Goal: Navigation & Orientation: Understand site structure

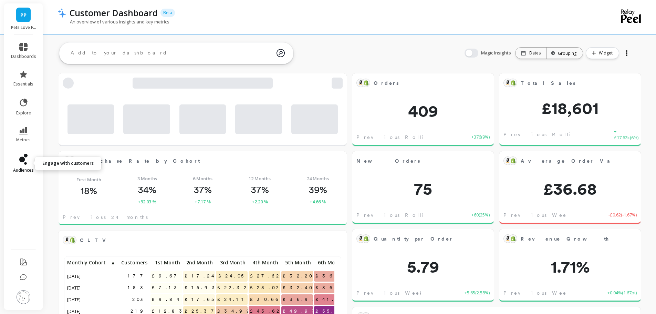
click at [25, 155] on icon at bounding box center [26, 156] width 4 height 4
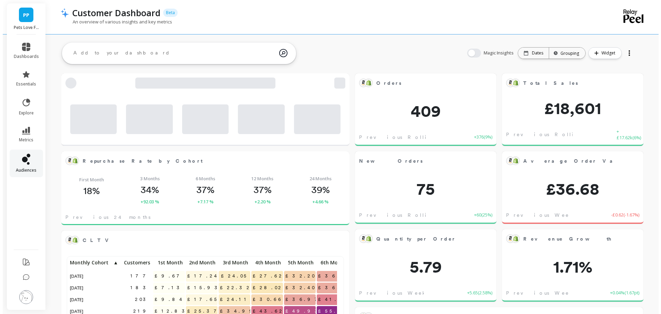
scroll to position [184, 263]
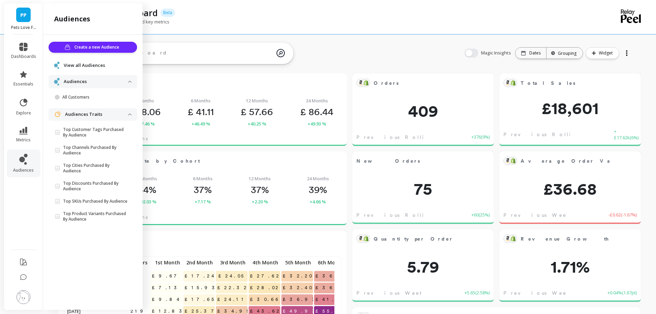
drag, startPoint x: 70, startPoint y: 63, endPoint x: 81, endPoint y: 67, distance: 11.3
click at [70, 63] on span "View all Audiences" at bounding box center [84, 65] width 41 height 7
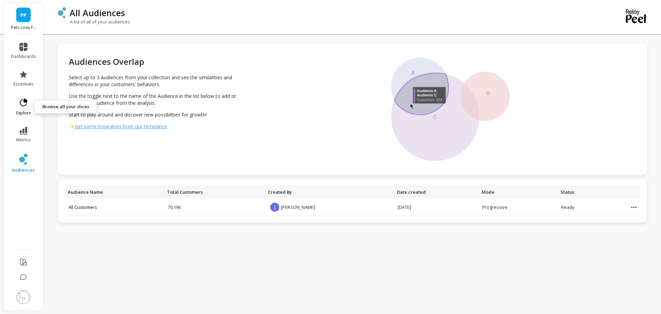
click at [21, 108] on link "explore" at bounding box center [23, 107] width 25 height 18
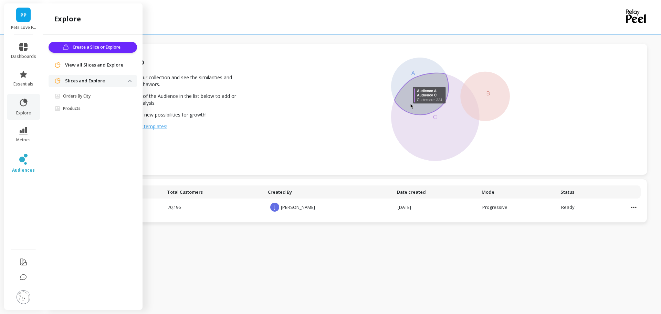
click at [97, 65] on span "View all Slices and Explore" at bounding box center [94, 65] width 58 height 7
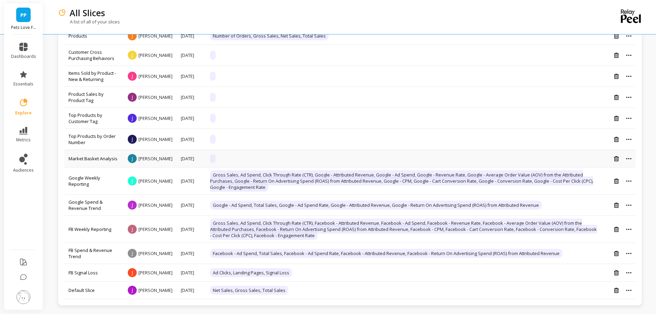
scroll to position [109, 0]
click at [17, 303] on button at bounding box center [24, 297] width 14 height 15
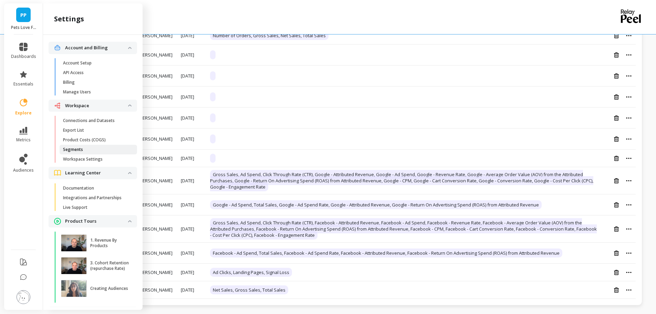
click at [72, 148] on p "Segments" at bounding box center [73, 150] width 20 height 6
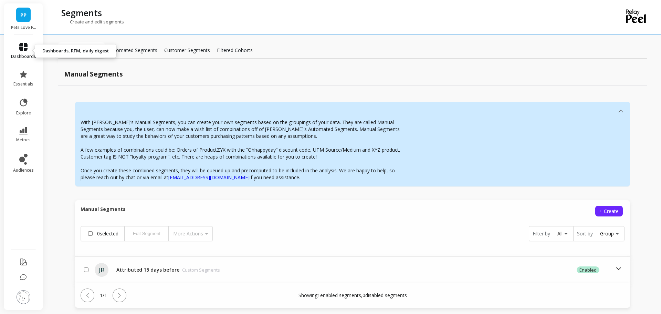
click at [23, 50] on icon at bounding box center [23, 47] width 8 height 8
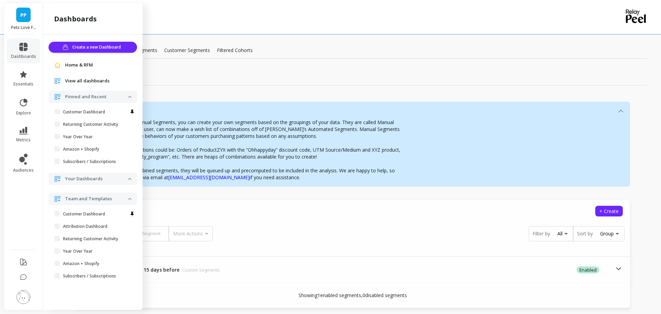
click at [81, 82] on span "View all dashboards" at bounding box center [87, 80] width 44 height 7
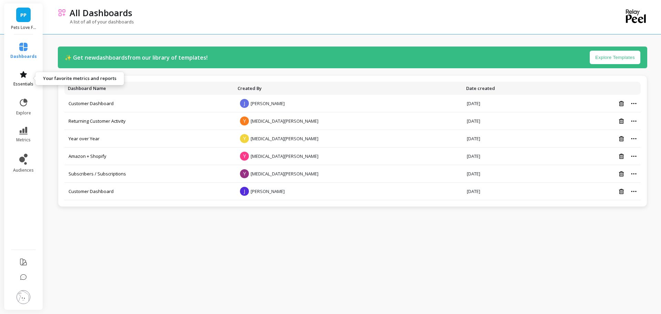
click at [23, 79] on link "essentials" at bounding box center [23, 78] width 27 height 17
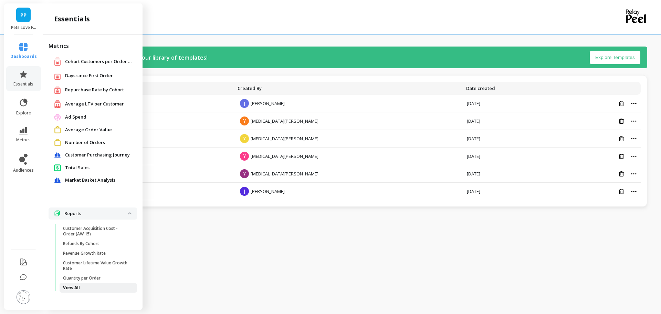
click at [81, 290] on span "View All" at bounding box center [96, 288] width 66 height 6
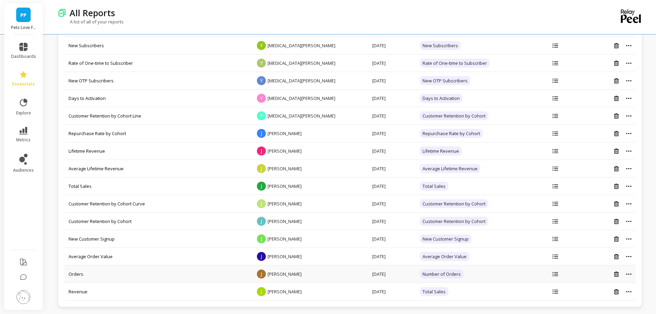
scroll to position [1060, 0]
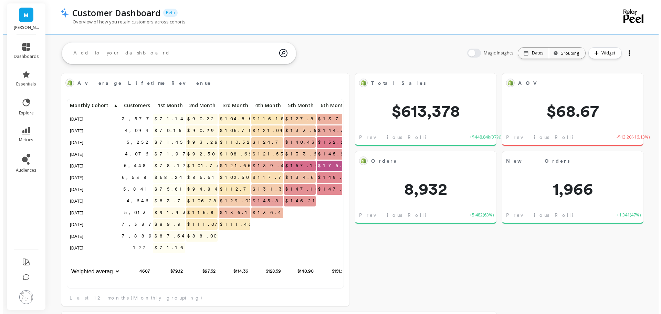
scroll to position [184, 263]
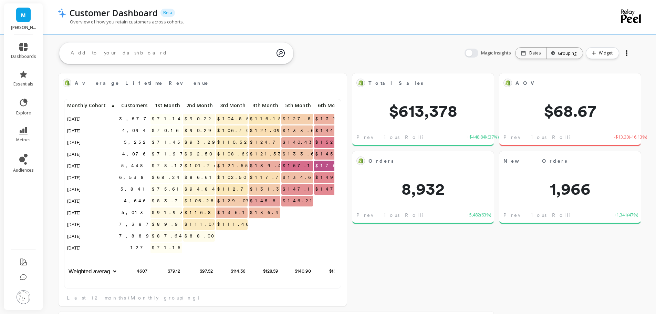
click at [21, 300] on img at bounding box center [24, 297] width 14 height 14
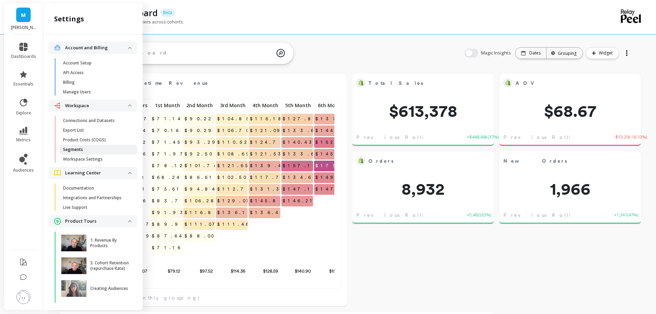
click at [83, 150] on span "Segments" at bounding box center [96, 150] width 66 height 6
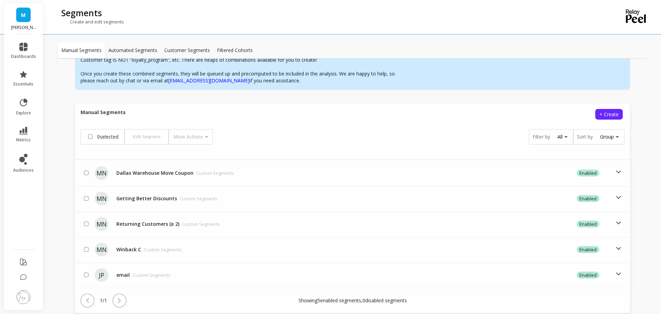
scroll to position [121, 0]
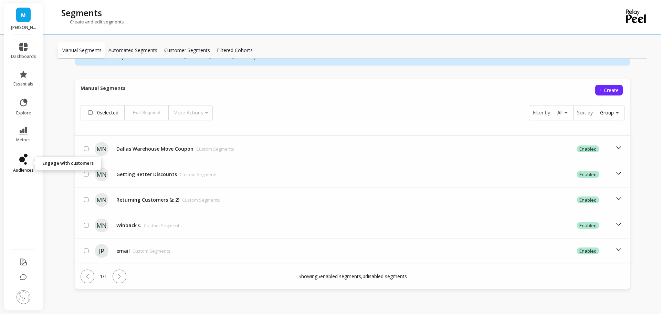
click at [28, 167] on span "audiences" at bounding box center [23, 170] width 21 height 6
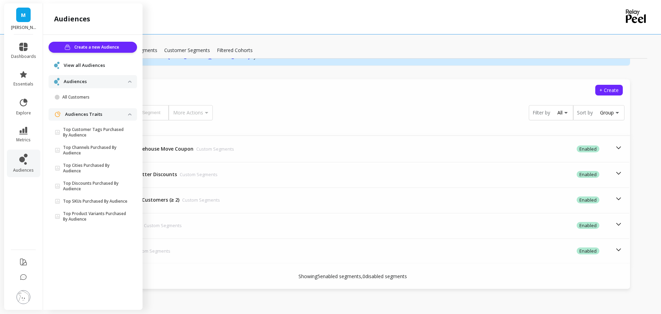
click at [78, 67] on span "View all Audiences" at bounding box center [84, 65] width 41 height 7
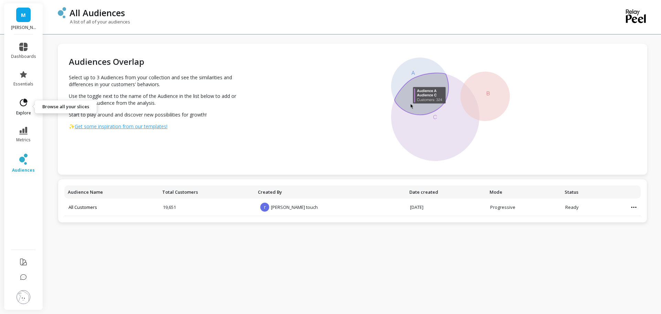
click at [28, 107] on link "explore" at bounding box center [23, 107] width 25 height 18
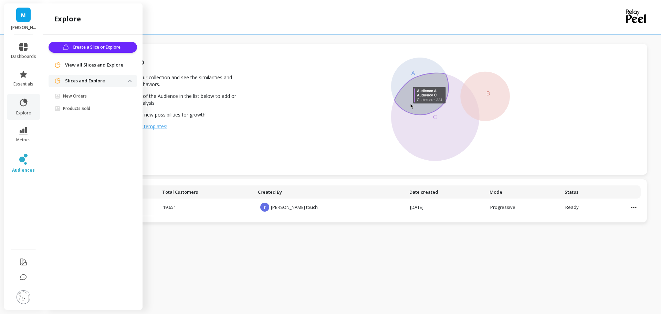
click at [94, 61] on div "View all Slices and Explore" at bounding box center [93, 65] width 88 height 12
click at [92, 66] on span "View all Slices and Explore" at bounding box center [94, 65] width 58 height 7
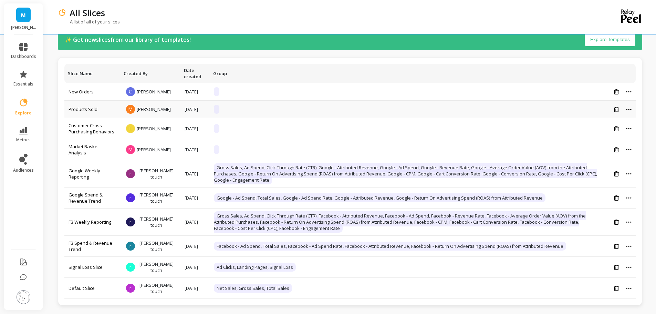
scroll to position [25, 0]
click at [26, 50] on icon at bounding box center [23, 47] width 8 height 8
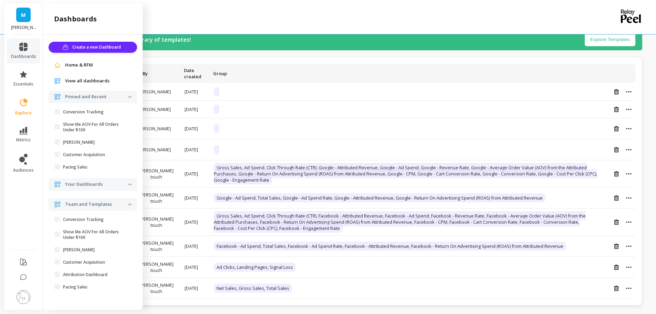
click at [84, 83] on span "View all dashboards" at bounding box center [87, 80] width 44 height 7
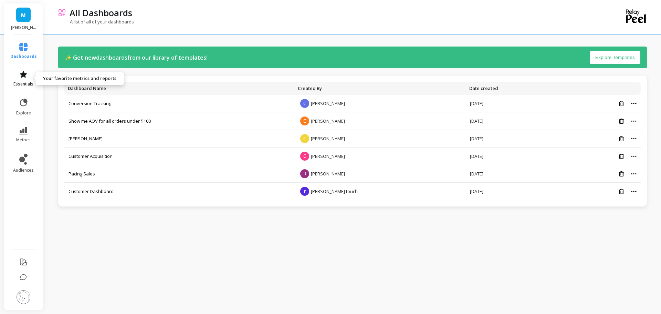
click at [23, 72] on icon at bounding box center [23, 74] width 8 height 8
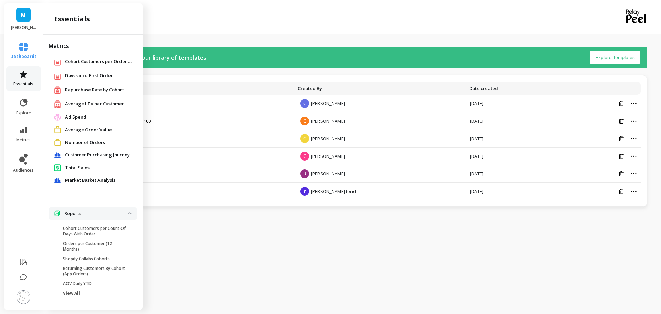
scroll to position [1, 0]
click at [88, 292] on span "View All" at bounding box center [96, 293] width 66 height 6
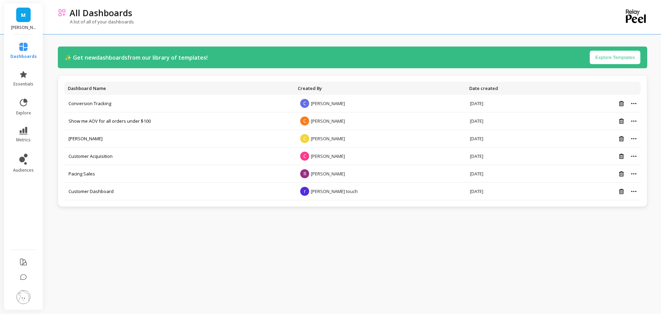
scroll to position [0, 0]
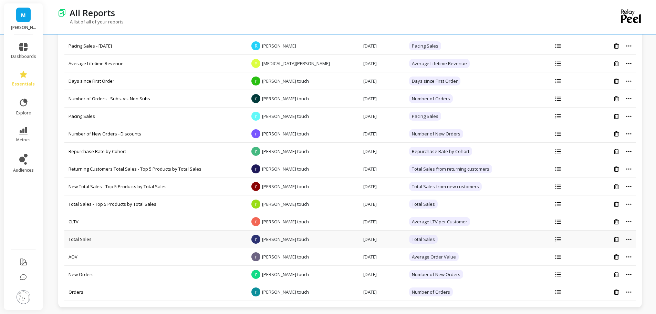
scroll to position [270, 0]
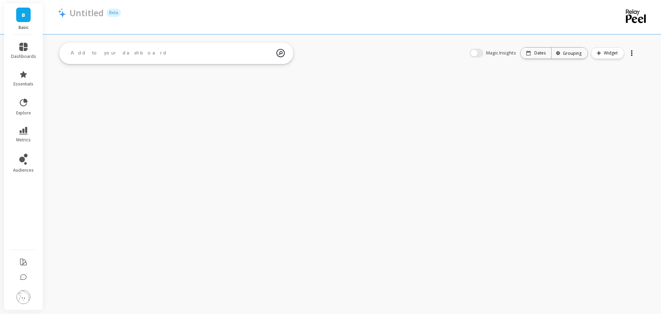
click at [22, 298] on img at bounding box center [24, 297] width 14 height 14
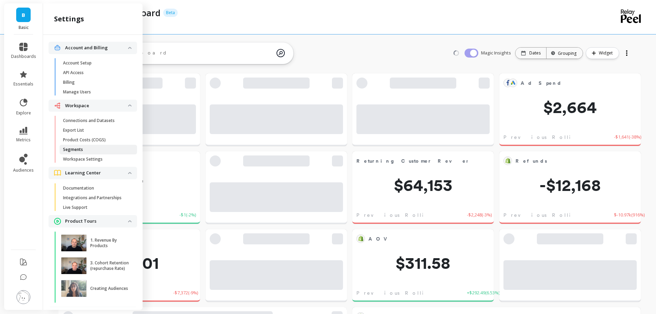
click at [85, 150] on span "Segments" at bounding box center [96, 150] width 66 height 6
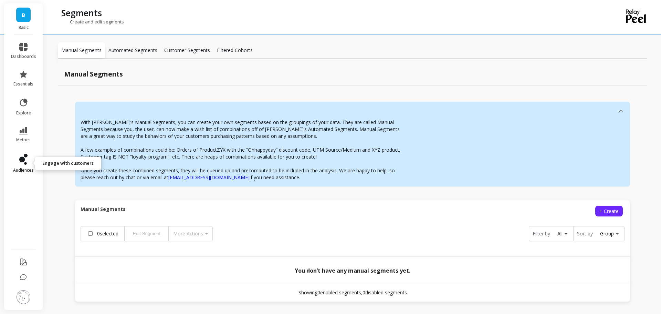
click at [15, 164] on link "audiences" at bounding box center [23, 163] width 25 height 19
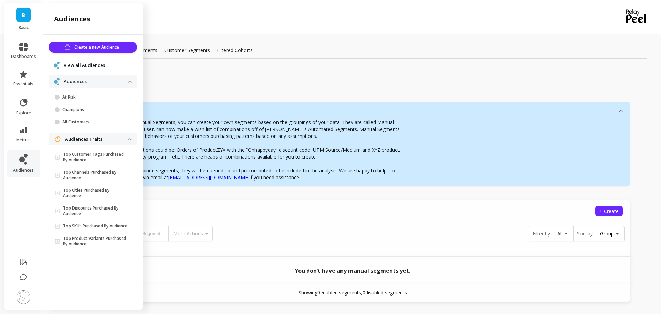
click at [95, 65] on span "View all Audiences" at bounding box center [84, 65] width 41 height 7
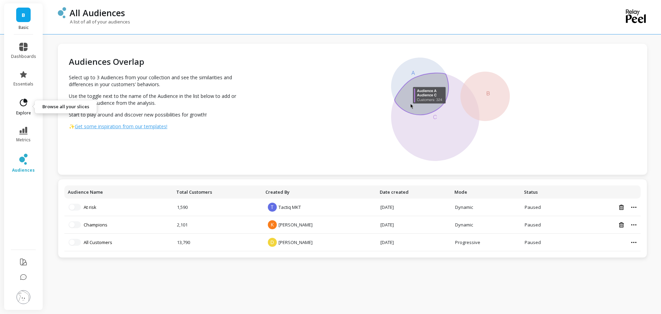
click at [20, 101] on icon at bounding box center [24, 103] width 10 height 10
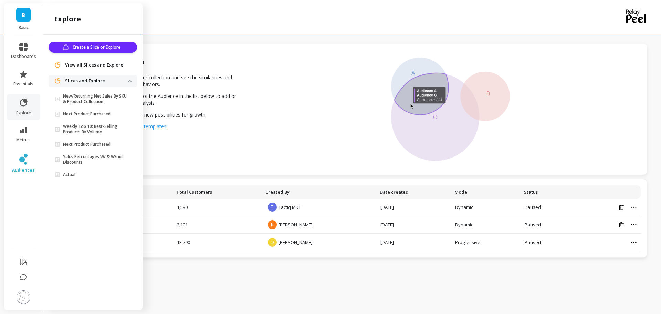
click at [93, 61] on div "View all Slices and Explore" at bounding box center [93, 65] width 88 height 12
click at [91, 65] on span "View all Slices and Explore" at bounding box center [94, 65] width 58 height 7
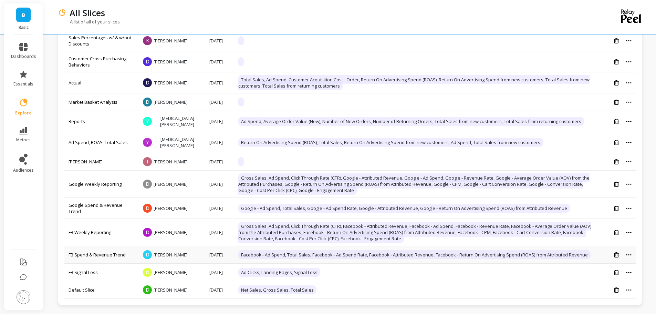
scroll to position [172, 0]
click at [24, 53] on link "dashboards" at bounding box center [23, 51] width 25 height 17
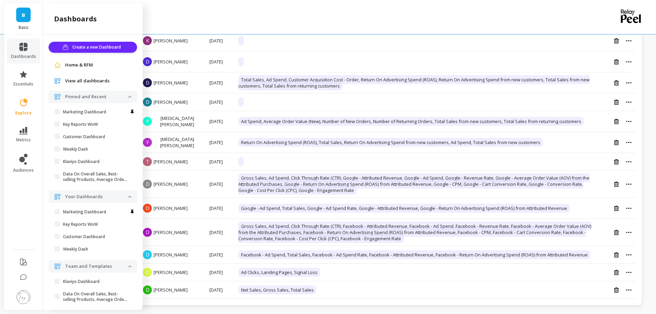
click at [75, 80] on span "View all dashboards" at bounding box center [87, 80] width 44 height 7
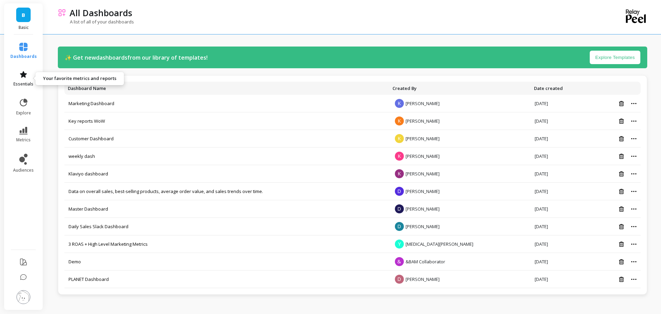
click at [29, 78] on link "essentials" at bounding box center [23, 78] width 27 height 17
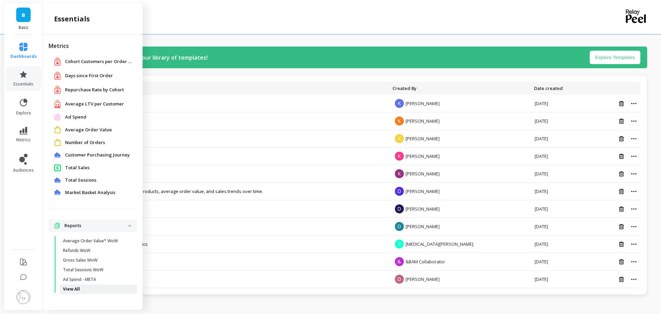
click at [69, 288] on p "View All" at bounding box center [71, 289] width 17 height 6
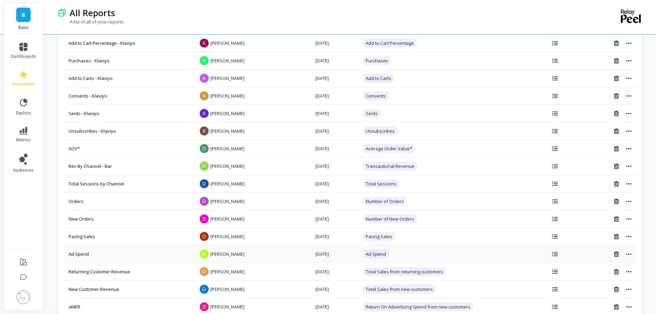
scroll to position [999, 0]
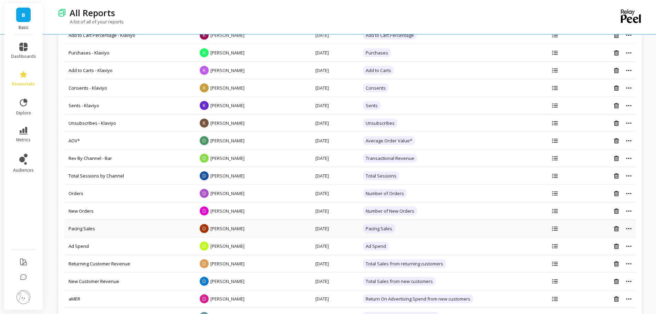
click at [124, 222] on td "Pacing Sales" at bounding box center [128, 229] width 129 height 18
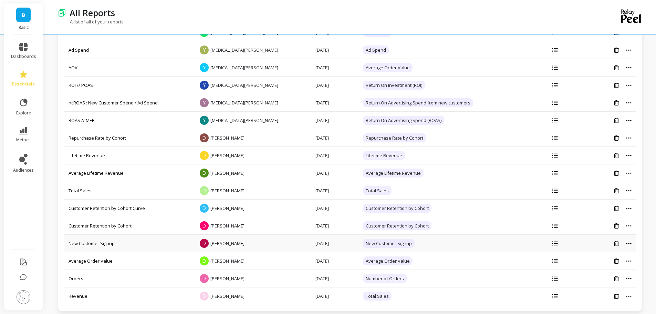
scroll to position [1938, 0]
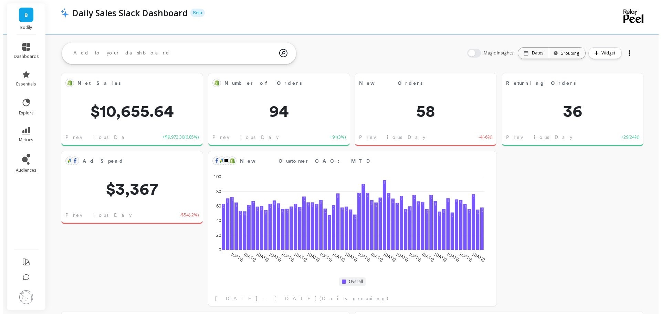
scroll to position [184, 263]
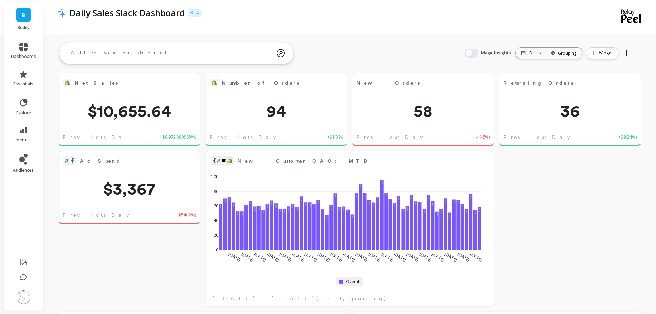
click at [23, 303] on img at bounding box center [24, 297] width 14 height 14
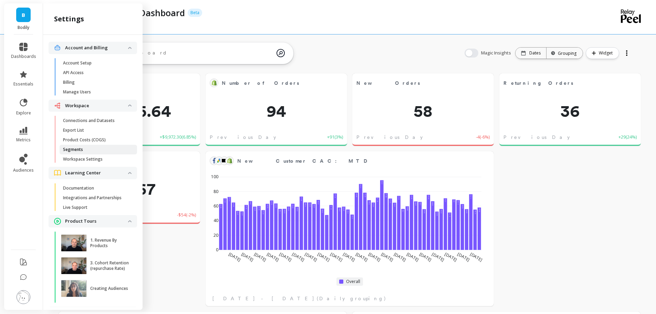
click at [97, 147] on span "Segments" at bounding box center [96, 150] width 66 height 6
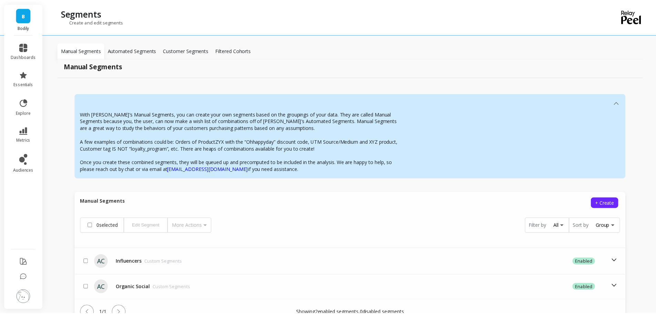
scroll to position [44, 0]
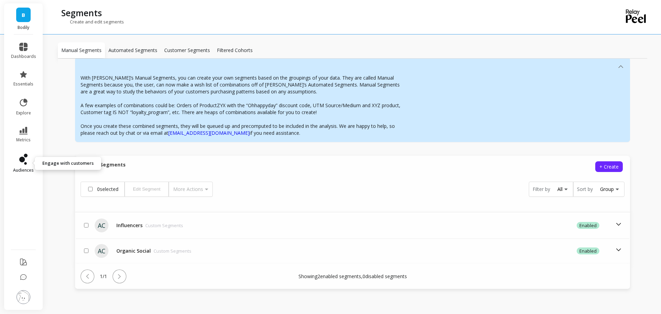
click at [17, 156] on link "audiences" at bounding box center [23, 163] width 25 height 19
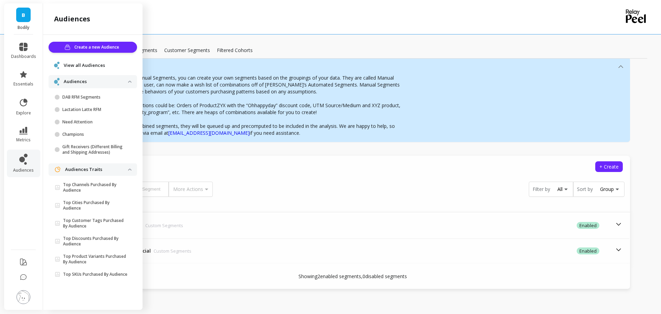
click at [91, 66] on span "View all Audiences" at bounding box center [84, 65] width 41 height 7
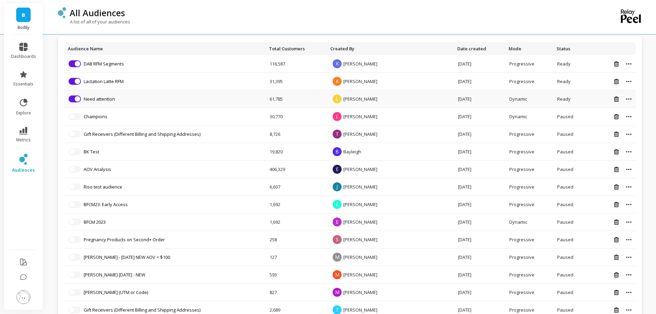
scroll to position [161, 0]
click at [32, 80] on link "essentials" at bounding box center [23, 78] width 25 height 17
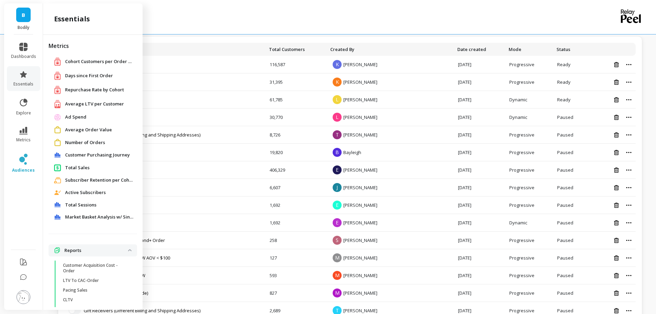
scroll to position [1, 0]
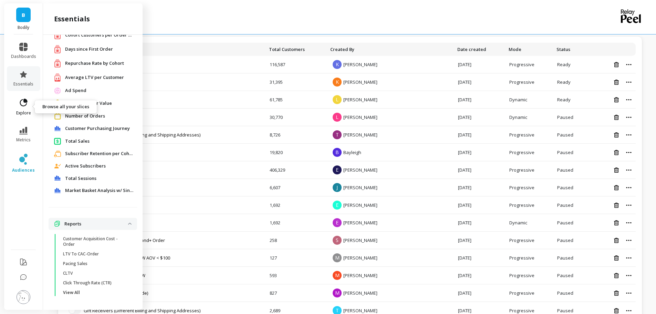
click at [17, 103] on link "explore" at bounding box center [23, 107] width 25 height 18
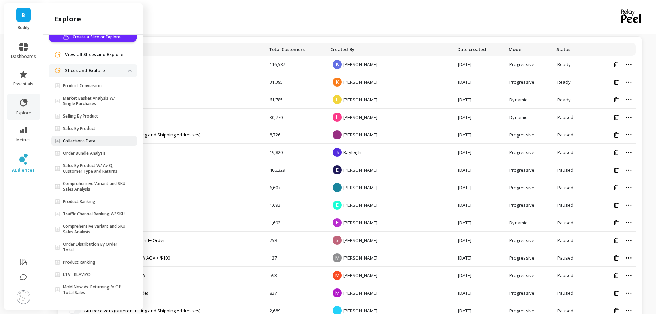
scroll to position [0, 0]
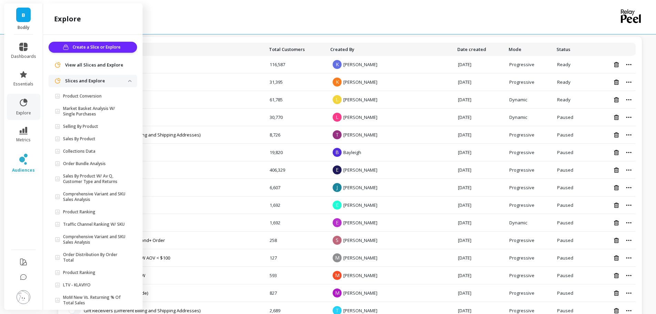
click at [88, 65] on span "View all Slices and Explore" at bounding box center [94, 65] width 58 height 7
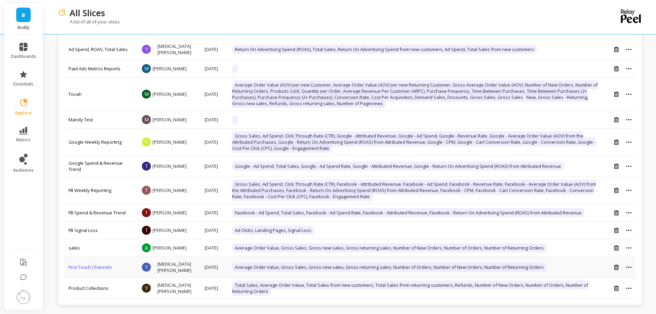
scroll to position [1160, 0]
click at [21, 44] on icon at bounding box center [23, 47] width 8 height 8
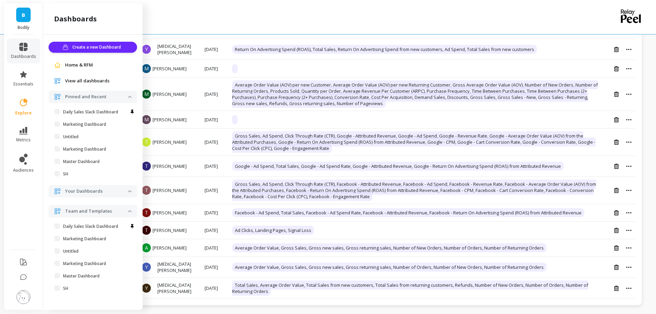
click at [85, 82] on span "View all dashboards" at bounding box center [87, 80] width 44 height 7
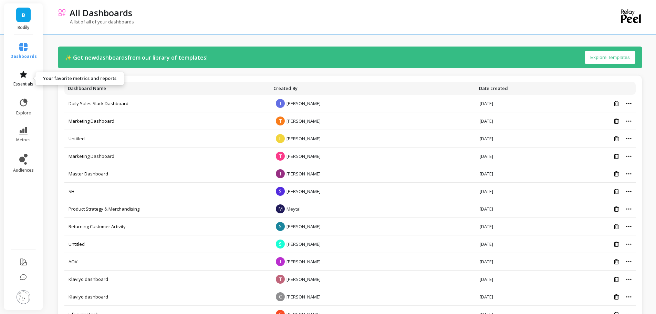
click at [18, 77] on link "essentials" at bounding box center [23, 78] width 27 height 17
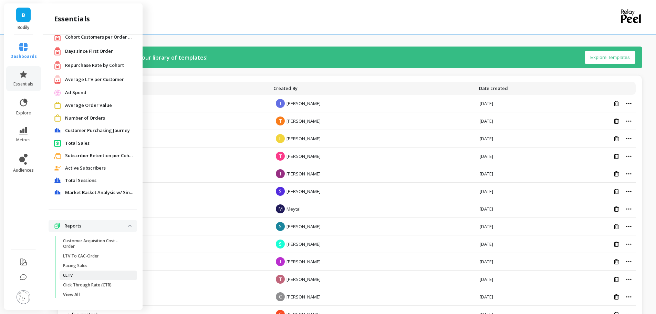
scroll to position [27, 0]
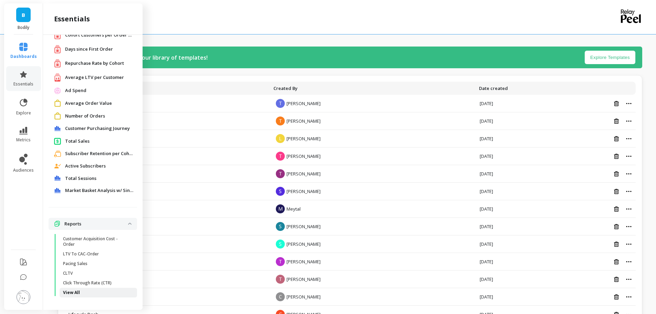
click at [69, 291] on p "View All" at bounding box center [71, 293] width 17 height 6
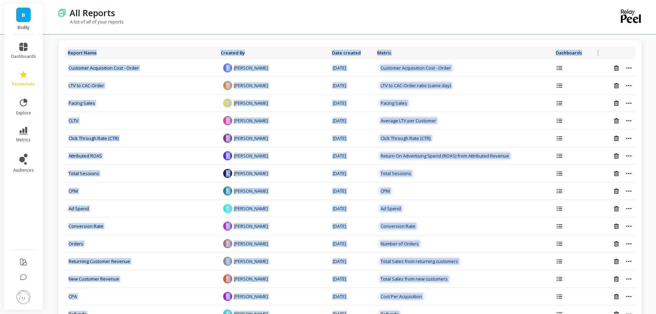
drag, startPoint x: 124, startPoint y: 295, endPoint x: 176, endPoint y: -42, distance: 341.1
copy table "Report Name Created By Date created Metric Dashboards Customer Acquisition Cost…"
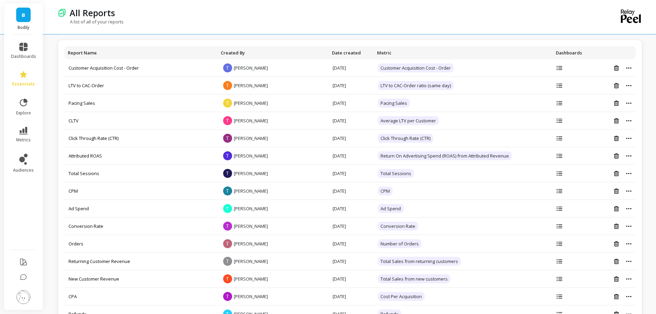
click at [31, 21] on div "B Bodily" at bounding box center [23, 18] width 39 height 31
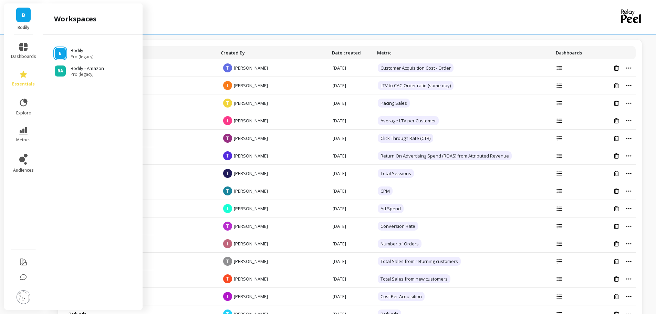
click at [20, 16] on link "B" at bounding box center [23, 15] width 14 height 14
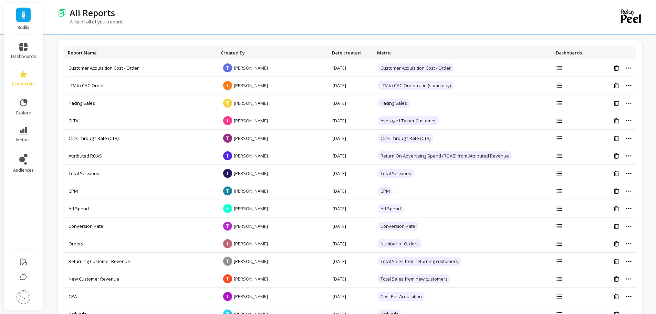
click at [20, 16] on link "B" at bounding box center [23, 15] width 14 height 14
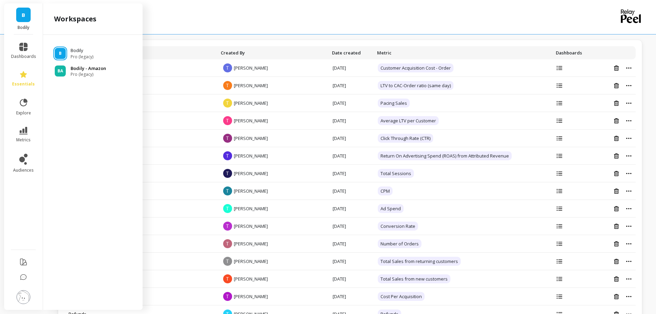
click at [103, 71] on p "Bodily - Amazon" at bounding box center [88, 68] width 35 height 7
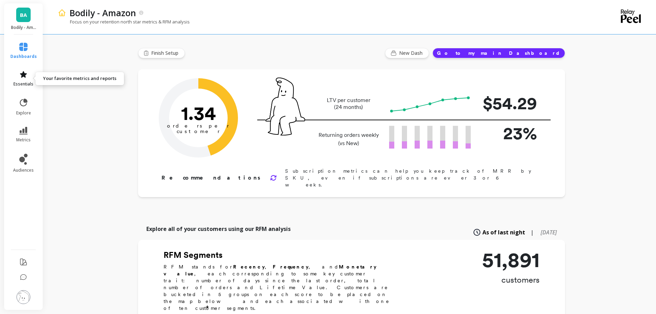
click at [26, 79] on link "essentials" at bounding box center [23, 78] width 27 height 17
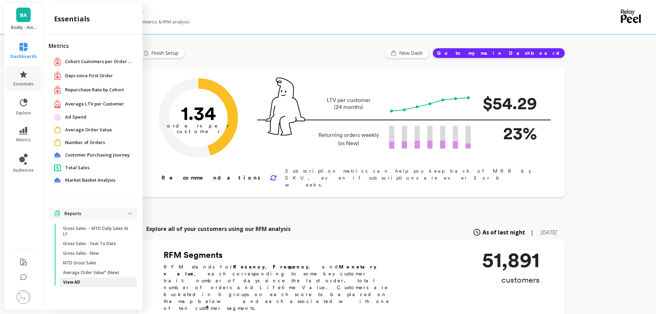
click at [72, 279] on link "View All" at bounding box center [98, 282] width 77 height 10
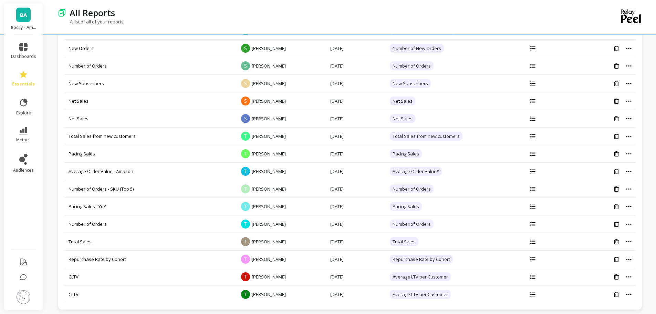
scroll to position [516, 0]
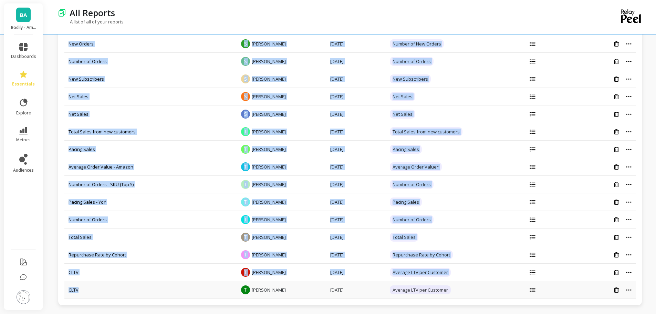
drag, startPoint x: 65, startPoint y: 66, endPoint x: 110, endPoint y: 292, distance: 230.7
copy tbody "Gross Sales -- MTD daily sales vs LY T Tovah Haim Jul 22, 2025 Gross Sales Gros…"
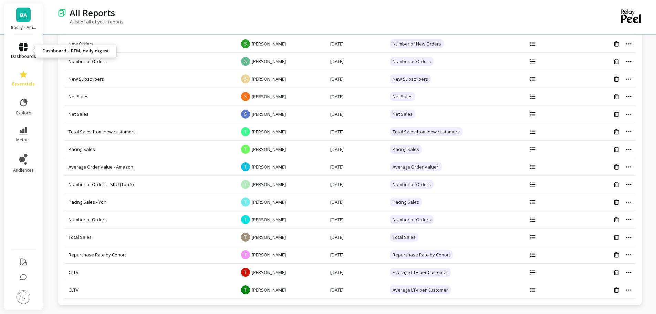
click at [19, 56] on span "dashboards" at bounding box center [23, 57] width 25 height 6
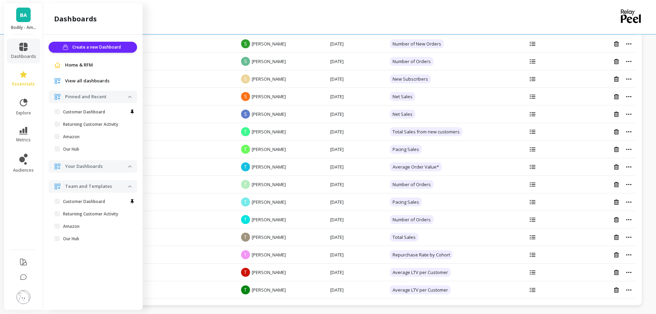
click at [86, 80] on span "View all dashboards" at bounding box center [87, 80] width 44 height 7
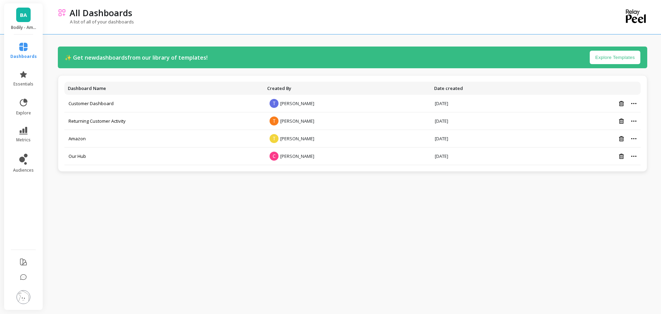
click at [22, 298] on img at bounding box center [24, 297] width 14 height 14
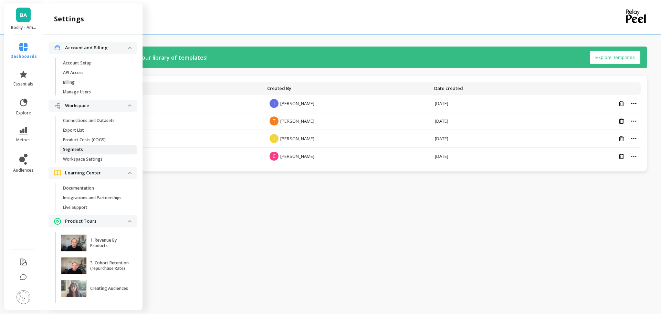
click at [81, 146] on link "Segments" at bounding box center [98, 150] width 77 height 10
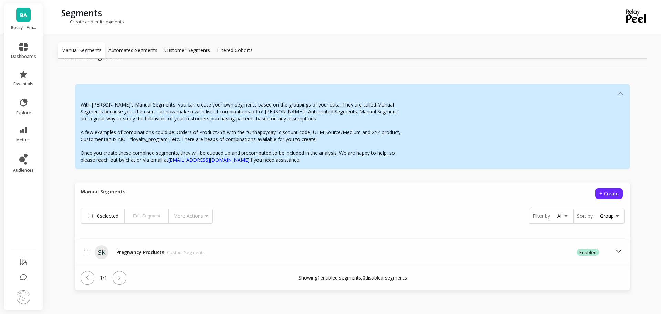
scroll to position [19, 0]
click at [19, 96] on li "explore" at bounding box center [23, 107] width 33 height 26
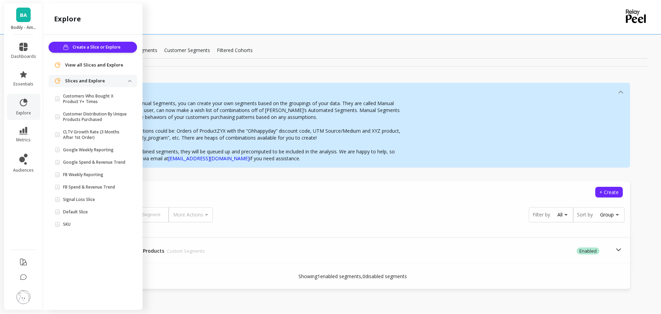
click at [100, 65] on span "View all Slices and Explore" at bounding box center [94, 65] width 58 height 7
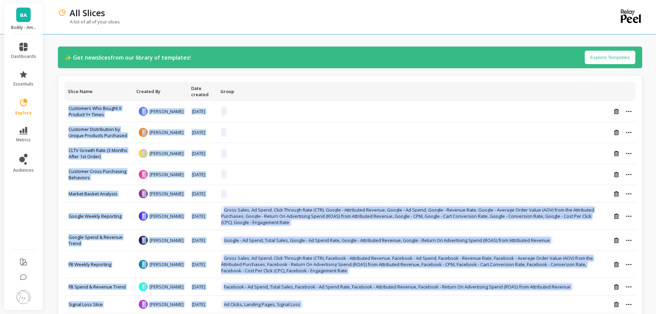
scroll to position [67, 0]
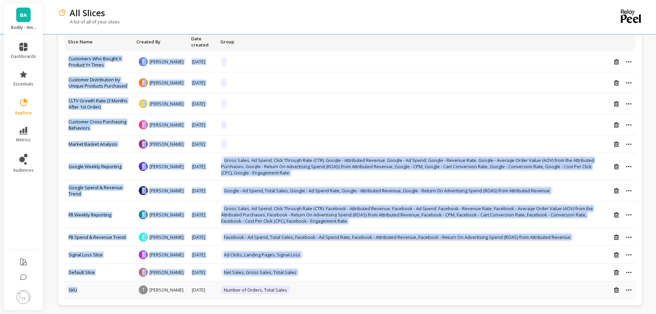
drag, startPoint x: 65, startPoint y: 102, endPoint x: 104, endPoint y: 293, distance: 195.6
click at [104, 293] on tbody "Customers Who Bought X Product Y+ Times T [PERSON_NAME] [DATE] Customer Distrib…" at bounding box center [349, 174] width 571 height 247
copy tbody "Customers Who Bought X Product Y+ Times T [PERSON_NAME] [DATE] Customer Distrib…"
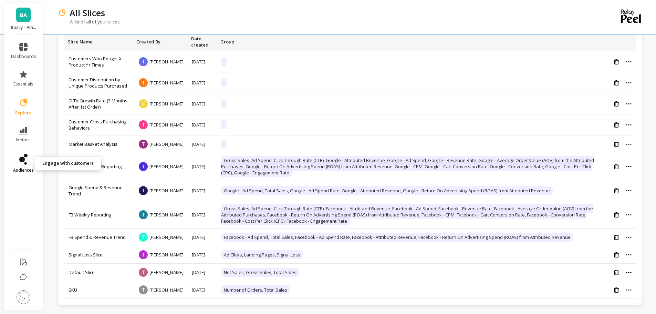
click at [29, 161] on link "audiences" at bounding box center [23, 163] width 25 height 19
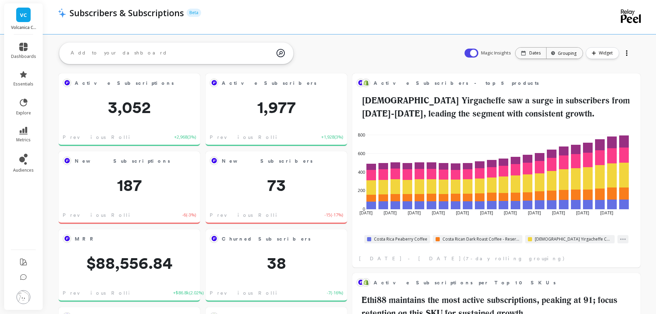
scroll to position [184, 263]
click at [21, 298] on img at bounding box center [24, 297] width 14 height 14
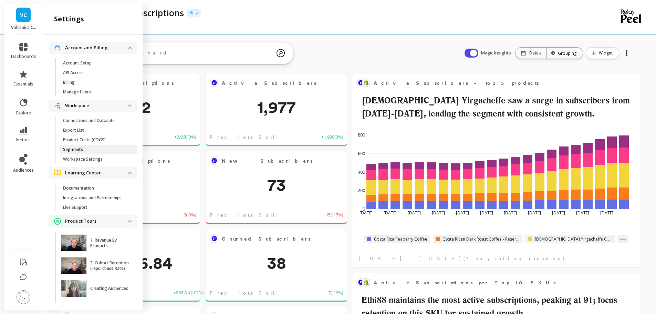
click at [86, 147] on span "Segments" at bounding box center [96, 150] width 66 height 6
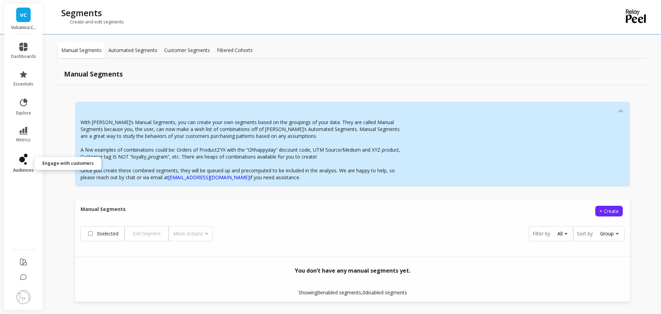
click at [29, 166] on link "audiences" at bounding box center [23, 163] width 25 height 19
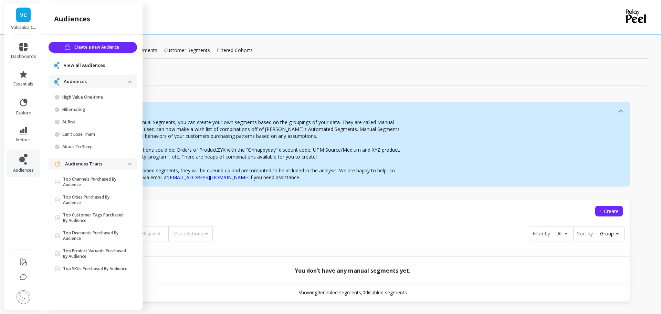
click at [90, 66] on span "View all Audiences" at bounding box center [84, 65] width 41 height 7
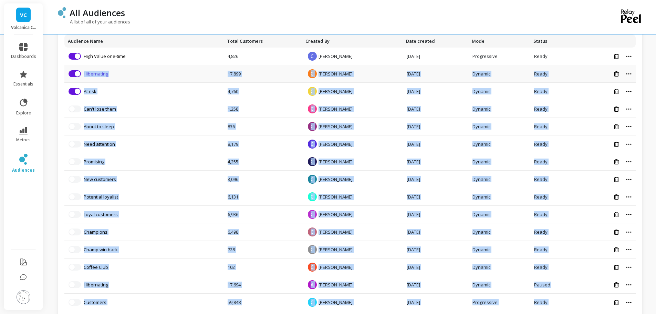
scroll to position [126, 0]
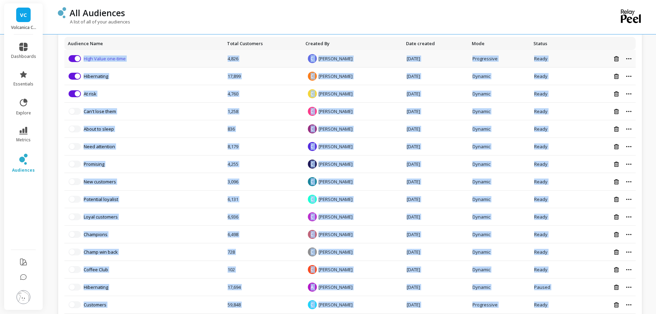
drag, startPoint x: 157, startPoint y: 296, endPoint x: 85, endPoint y: 59, distance: 248.6
click at [85, 59] on tbody "Remove from visualization High Value one-time 4,826 C Caitlin Bates Oct 2, 2025…" at bounding box center [349, 243] width 571 height 386
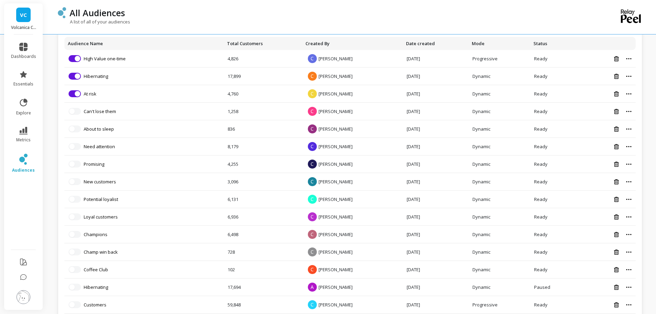
click at [158, 44] on th "Audience Name" at bounding box center [143, 43] width 159 height 13
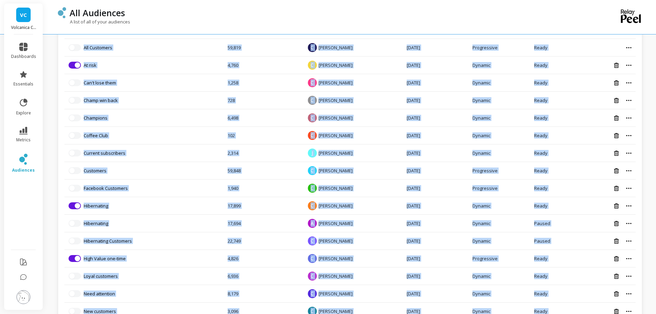
scroll to position [264, 0]
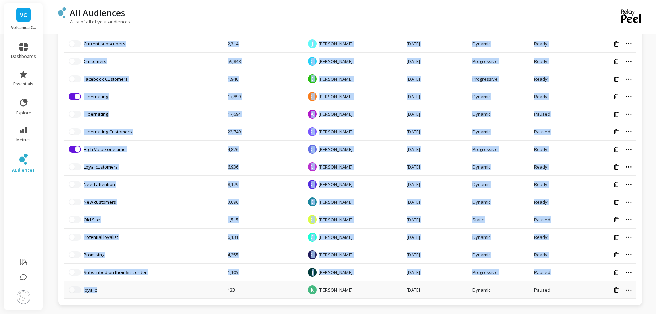
drag, startPoint x: 56, startPoint y: 47, endPoint x: 172, endPoint y: 292, distance: 270.9
click at [172, 292] on div "All Audiences A list of all of your audiences Audiences Overlap Select up to 3 …" at bounding box center [351, 25] width 609 height 578
copy table "Audience Name ▲ Total Customers Created By Date created Mode Status Select up t…"
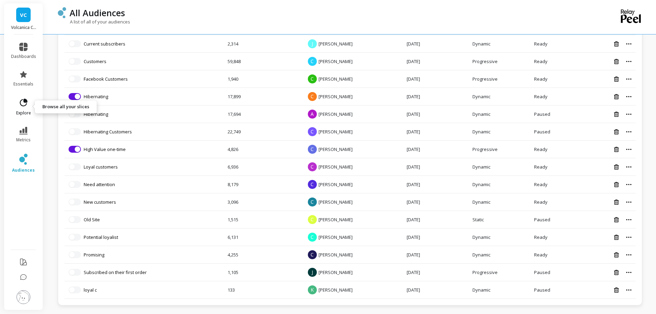
click at [23, 113] on span "explore" at bounding box center [23, 113] width 15 height 6
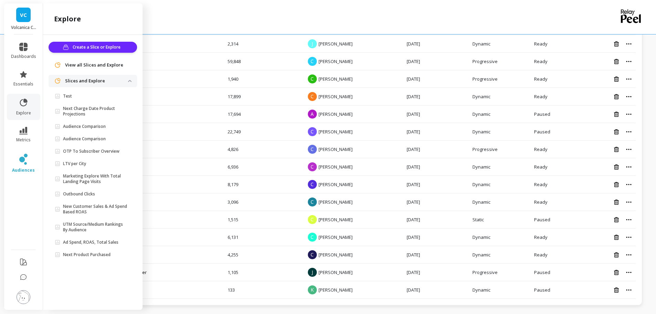
click at [100, 63] on span "View all Slices and Explore" at bounding box center [94, 65] width 58 height 7
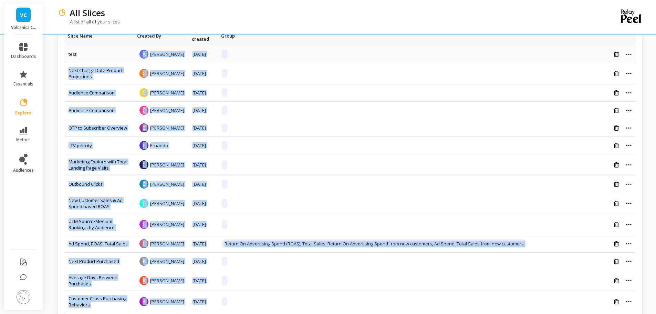
scroll to position [22, 0]
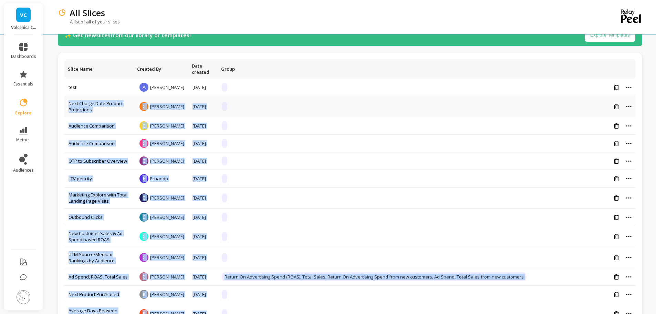
drag, startPoint x: 281, startPoint y: 298, endPoint x: 67, endPoint y: 107, distance: 285.8
click at [67, 107] on tbody "test A [PERSON_NAME] [DATE] Next Charge Date Product Projections C [PERSON_NAME…" at bounding box center [349, 302] width 571 height 447
copy tbody "Next Charge Date Product Projections C Caitlin Bates Jul 15, 2025 Audience Comp…"
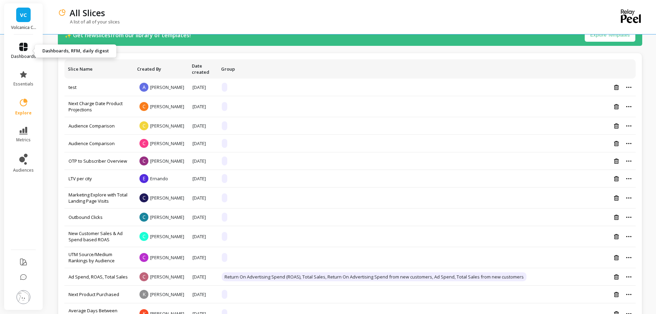
click at [22, 46] on icon at bounding box center [23, 47] width 8 height 8
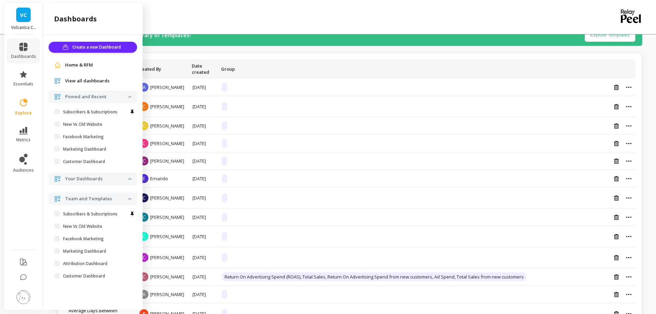
click at [87, 82] on span "View all dashboards" at bounding box center [87, 80] width 44 height 7
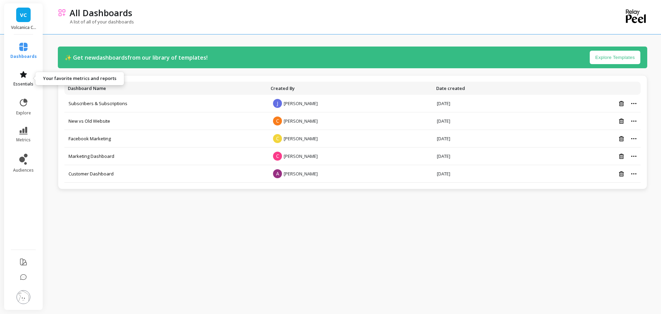
click at [16, 79] on link "essentials" at bounding box center [23, 78] width 27 height 17
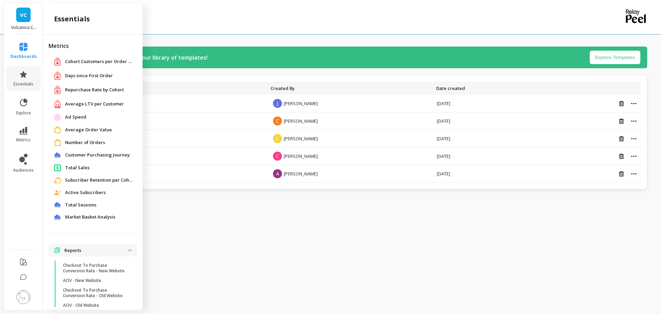
scroll to position [27, 0]
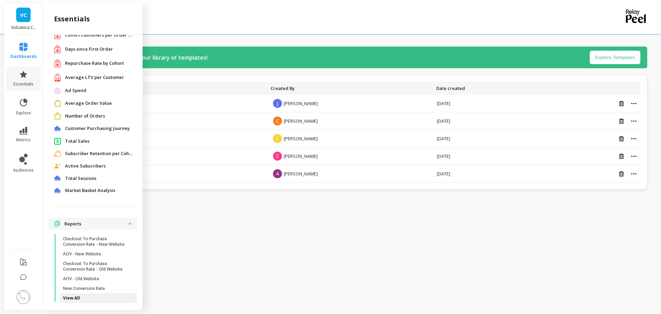
click at [70, 299] on p "View All" at bounding box center [71, 298] width 17 height 6
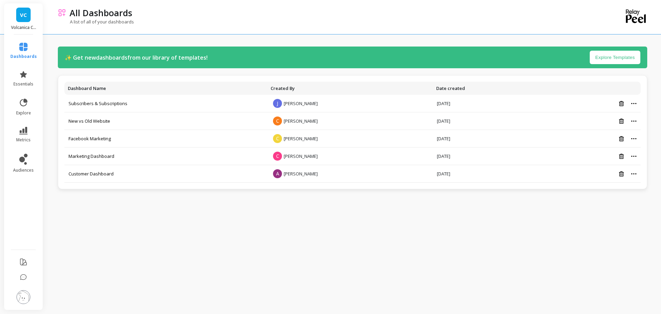
scroll to position [0, 0]
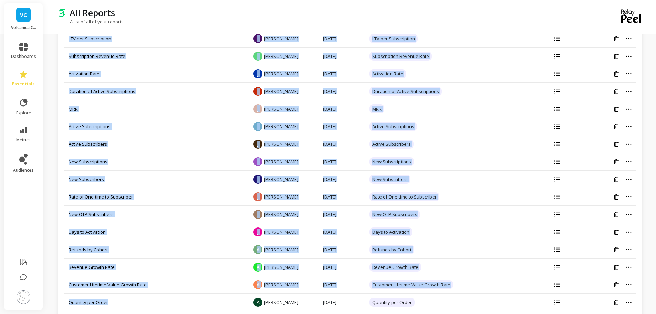
scroll to position [1534, 0]
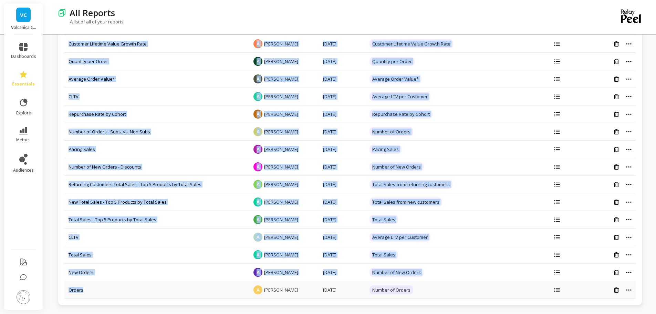
drag, startPoint x: 65, startPoint y: 63, endPoint x: 125, endPoint y: 287, distance: 232.0
copy tbody "Checkout to Purchase Conversion Rate - New website C Caitlin Bates Jun 26, 2025…"
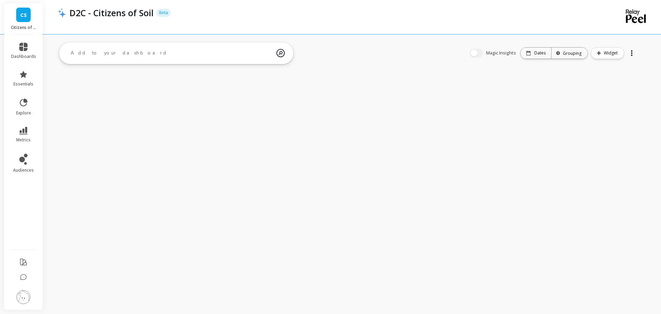
click at [24, 290] on li at bounding box center [23, 297] width 39 height 24
click at [20, 296] on img at bounding box center [24, 297] width 14 height 14
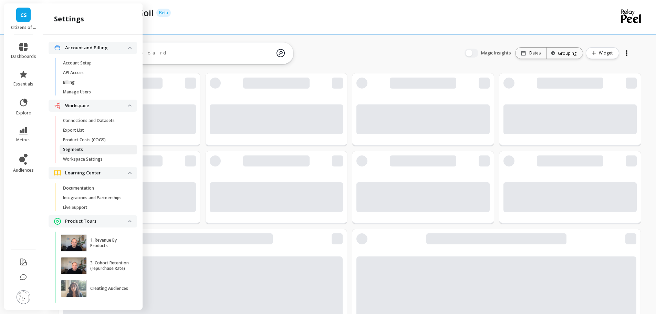
scroll to position [184, 263]
click at [87, 147] on span "Segments" at bounding box center [96, 150] width 66 height 6
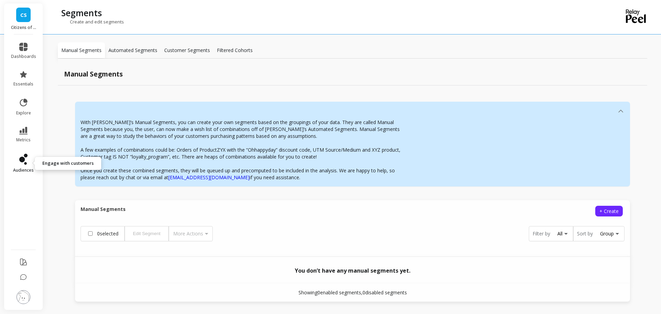
click at [29, 166] on link "audiences" at bounding box center [23, 163] width 25 height 19
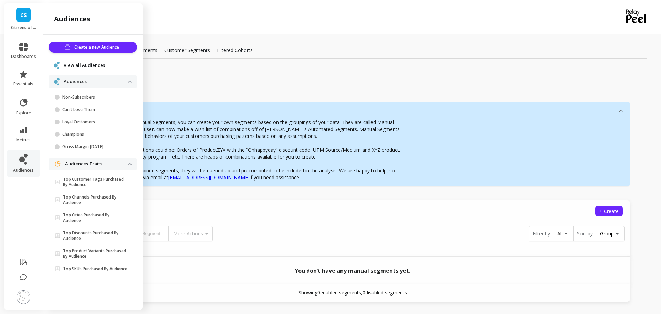
click at [92, 64] on span "View all Audiences" at bounding box center [84, 65] width 41 height 7
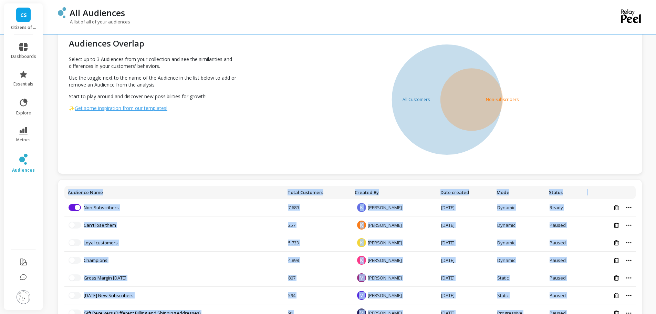
scroll to position [62, 0]
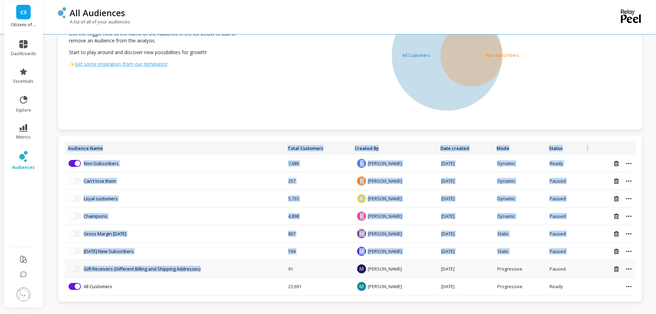
drag, startPoint x: 55, startPoint y: 160, endPoint x: 226, endPoint y: 272, distance: 204.2
click at [226, 272] on div "All Audiences A list of all of your audiences Audiences Overlap Select up to 3 …" at bounding box center [351, 124] width 609 height 373
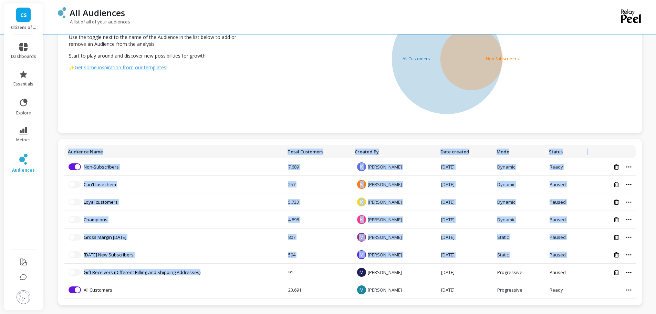
scroll to position [59, 0]
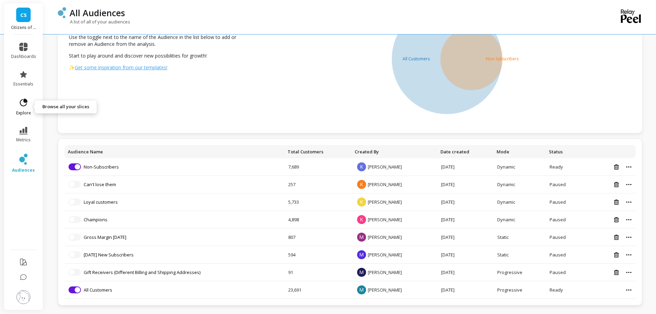
click at [23, 105] on icon at bounding box center [24, 102] width 8 height 8
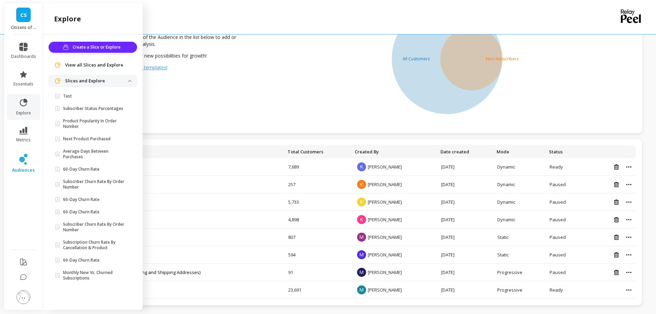
click at [93, 67] on span "View all Slices and Explore" at bounding box center [94, 65] width 58 height 7
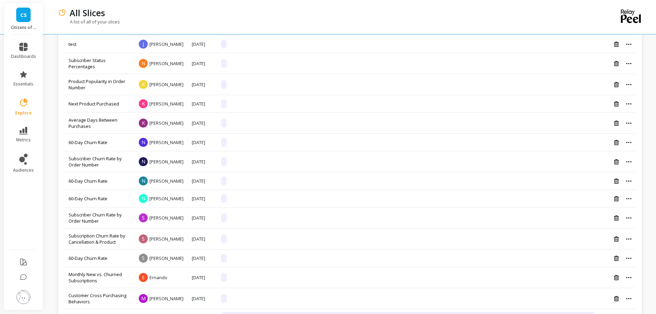
scroll to position [298, 0]
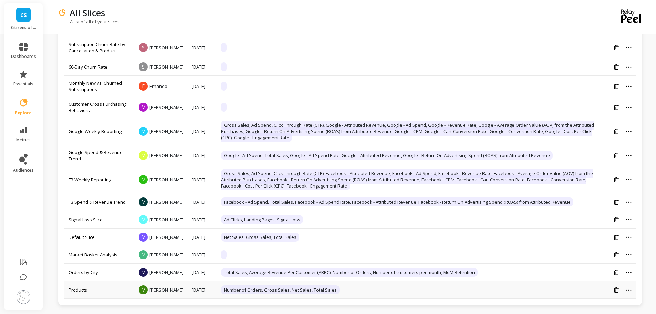
drag, startPoint x: 66, startPoint y: 107, endPoint x: 198, endPoint y: 290, distance: 225.6
click at [198, 290] on tbody "test J [PERSON_NAME] [DATE] Subscriber Status Percentages N Natalie [DATE] Prod…" at bounding box center [349, 71] width 571 height 454
copy tbody "test J [PERSON_NAME] [DATE] Subscriber Status Percentages N Natalie [DATE] Prod…"
click at [23, 55] on span "dashboards" at bounding box center [23, 57] width 25 height 6
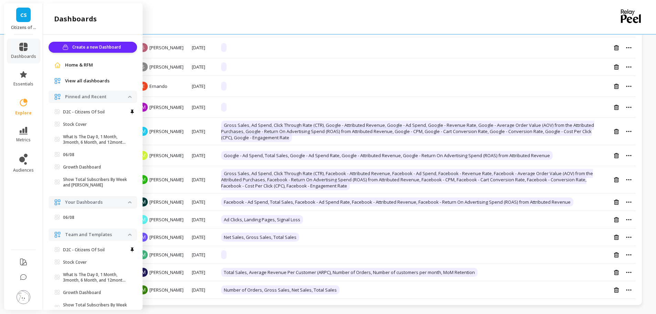
click at [86, 81] on span "View all dashboards" at bounding box center [87, 80] width 44 height 7
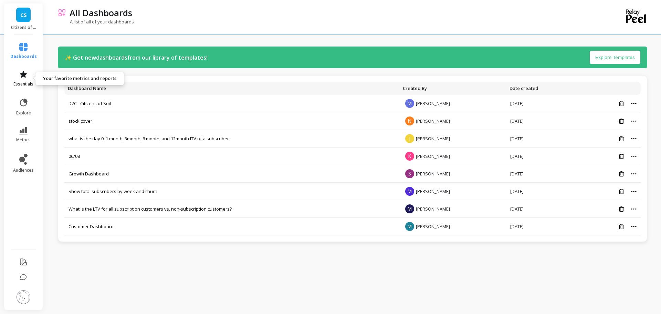
click at [22, 73] on icon at bounding box center [23, 74] width 7 height 7
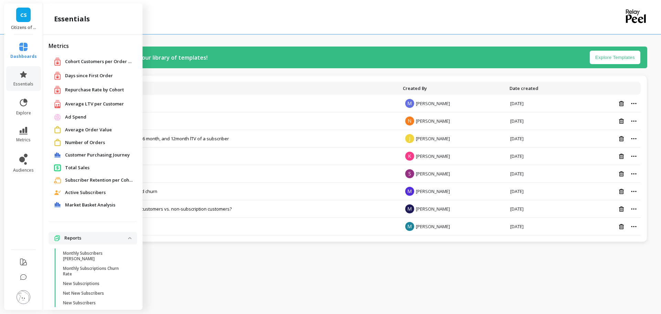
scroll to position [20, 0]
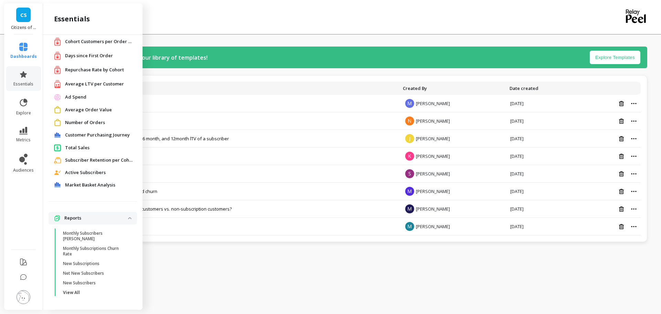
click at [85, 289] on link "View All" at bounding box center [98, 293] width 77 height 10
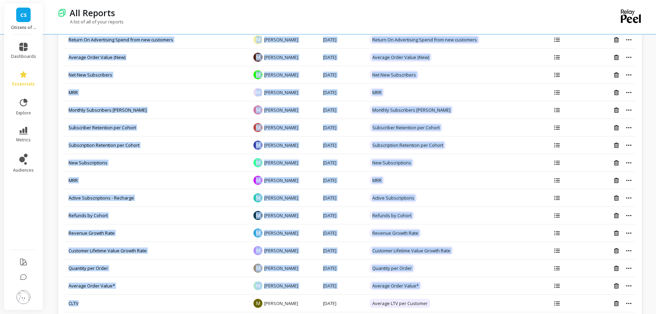
scroll to position [850, 0]
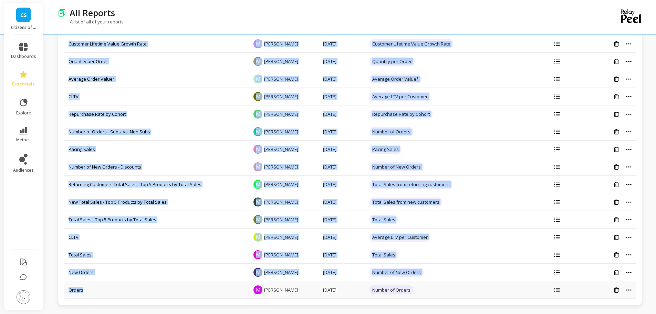
drag, startPoint x: 60, startPoint y: 66, endPoint x: 133, endPoint y: 282, distance: 227.8
copy table "Report Name Created By Date created Metric Dashboards Monthly Subscribers Churn…"
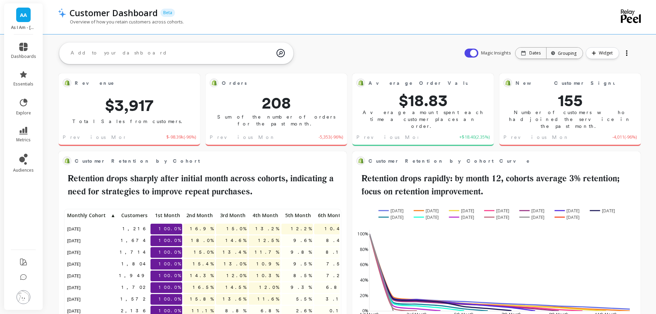
scroll to position [184, 263]
click at [20, 296] on img at bounding box center [24, 297] width 14 height 14
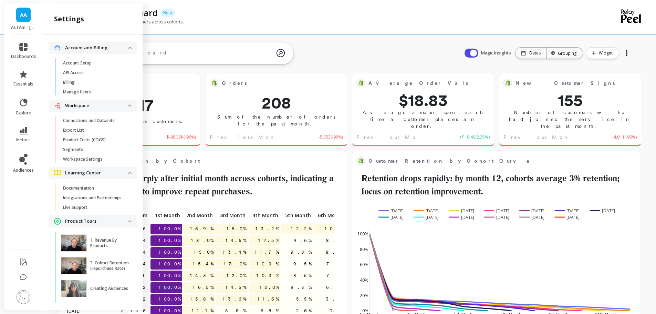
click at [21, 7] on div "AA As I Am - asiamnaturally.myshopify.com" at bounding box center [23, 18] width 39 height 31
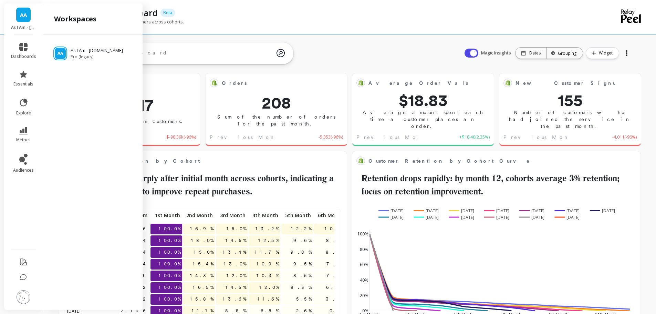
click at [25, 294] on img at bounding box center [24, 297] width 14 height 14
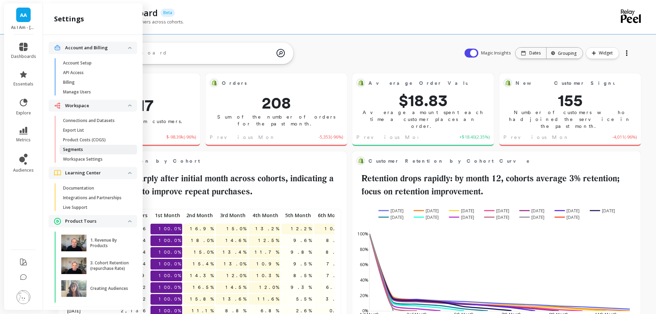
click at [86, 149] on span "Segments" at bounding box center [96, 150] width 66 height 6
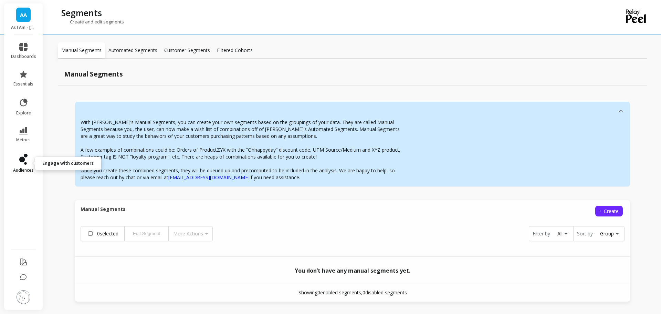
click at [21, 158] on icon at bounding box center [22, 160] width 6 height 6
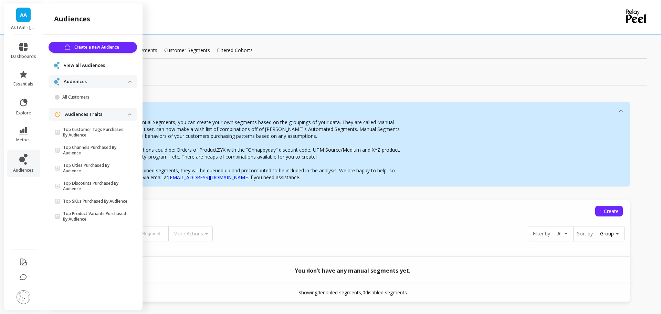
click at [73, 69] on span "View all Audiences" at bounding box center [84, 65] width 41 height 7
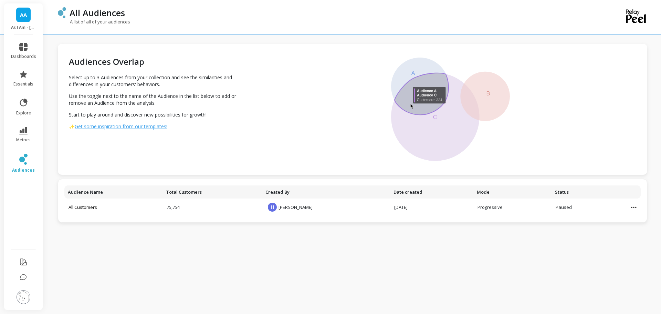
click at [18, 143] on li "metrics" at bounding box center [23, 135] width 33 height 24
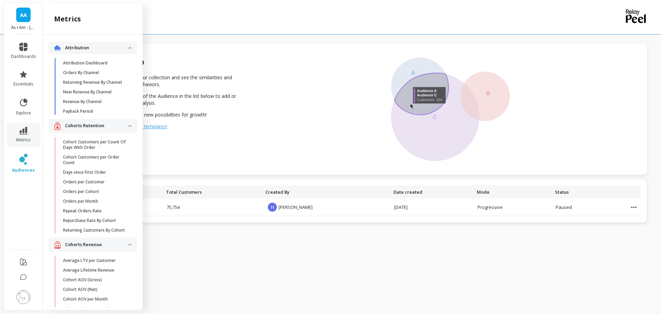
scroll to position [11, 0]
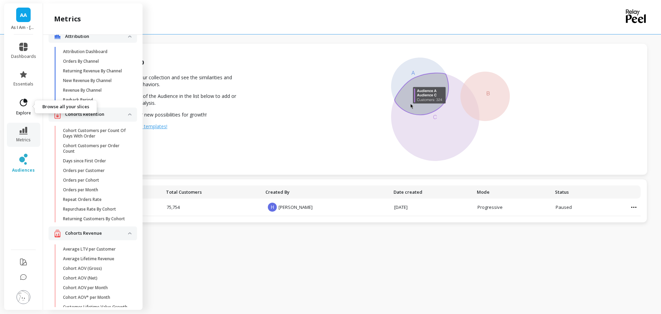
click at [26, 108] on link "explore" at bounding box center [23, 107] width 25 height 18
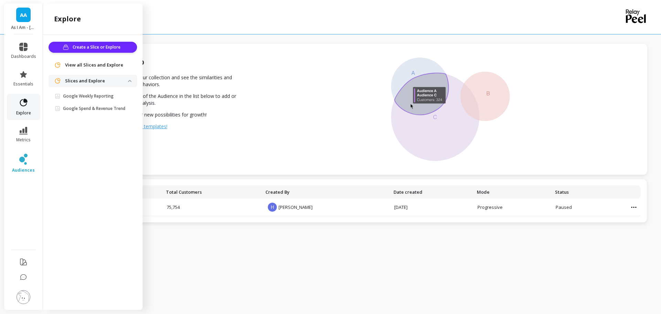
scroll to position [0, 0]
click at [87, 63] on span "View all Slices and Explore" at bounding box center [94, 65] width 58 height 7
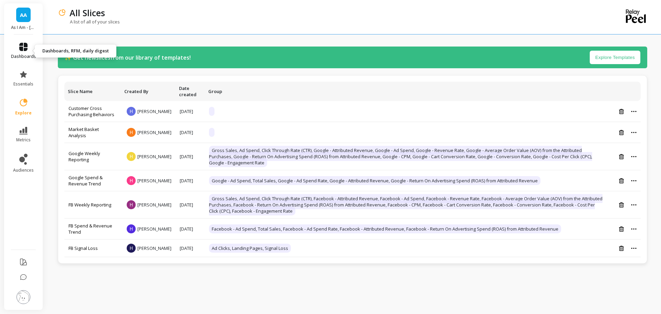
click at [22, 46] on icon at bounding box center [23, 47] width 8 height 8
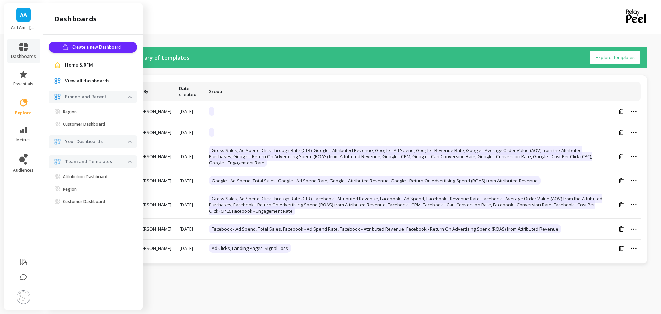
click at [80, 82] on span "View all dashboards" at bounding box center [87, 80] width 44 height 7
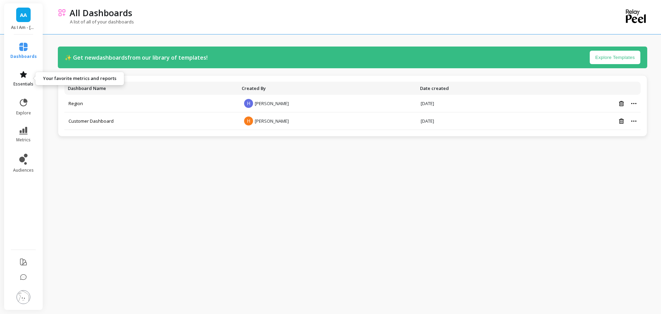
click at [19, 77] on icon at bounding box center [23, 74] width 8 height 8
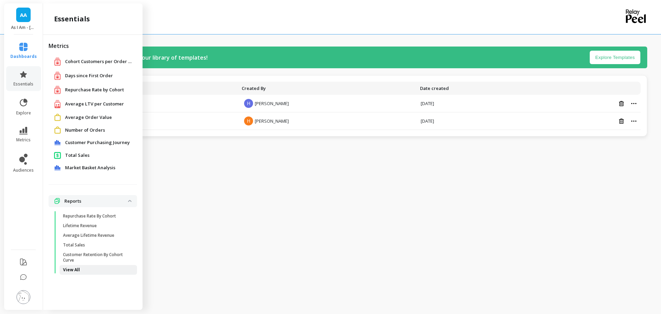
click at [72, 270] on p "View All" at bounding box center [71, 270] width 17 height 6
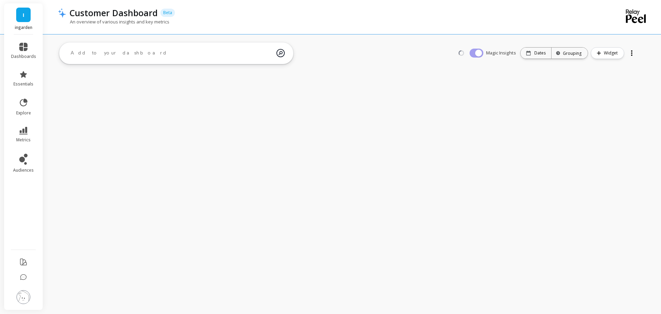
click at [15, 304] on li at bounding box center [23, 297] width 39 height 24
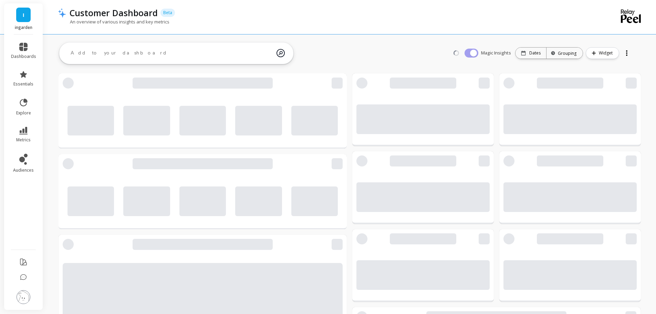
click at [20, 295] on img at bounding box center [24, 297] width 14 height 14
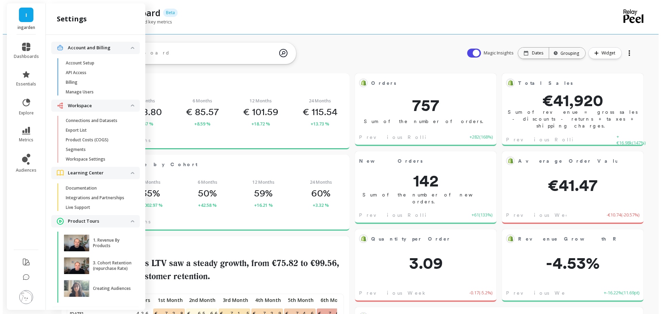
scroll to position [184, 263]
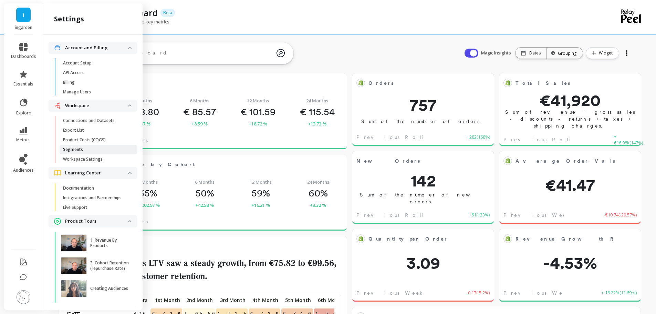
click at [81, 151] on p "Segments" at bounding box center [73, 150] width 20 height 6
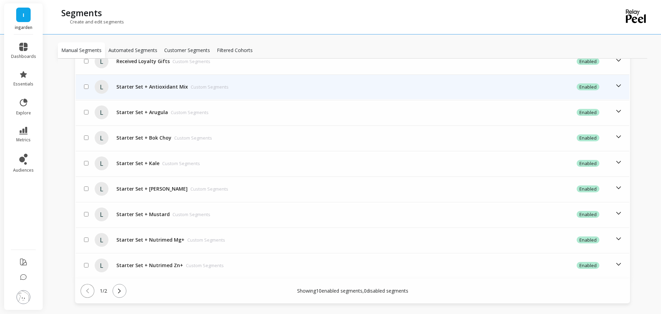
scroll to position [214, 0]
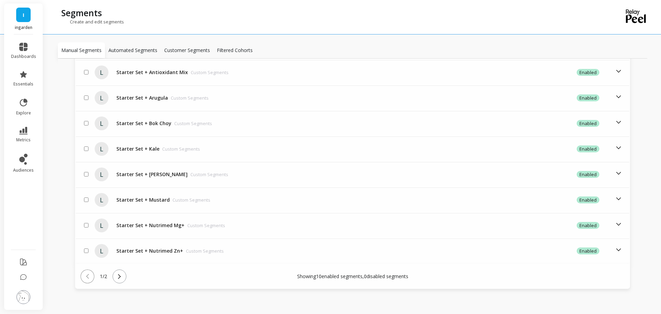
click at [121, 276] on icon at bounding box center [120, 276] width 8 height 8
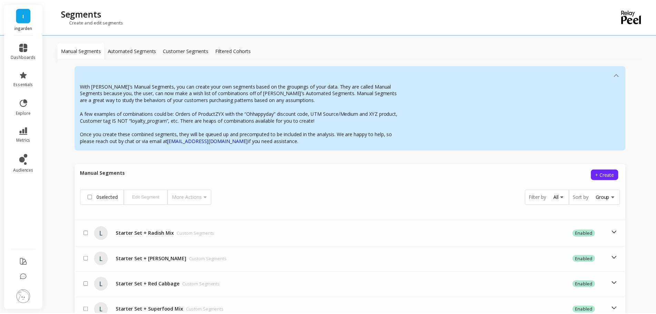
scroll to position [146, 0]
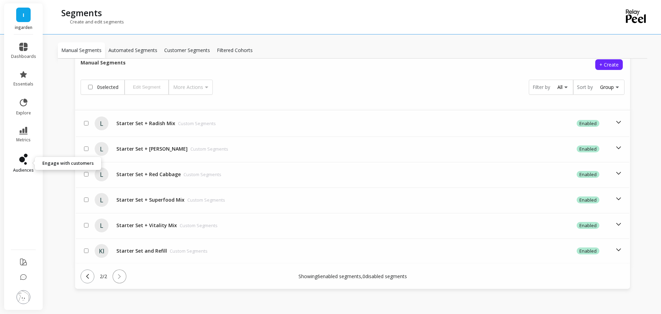
click at [24, 168] on span "audiences" at bounding box center [23, 170] width 21 height 6
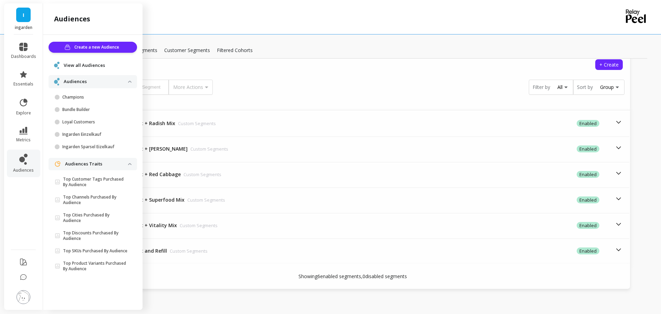
click at [95, 65] on span "View all Audiences" at bounding box center [84, 65] width 41 height 7
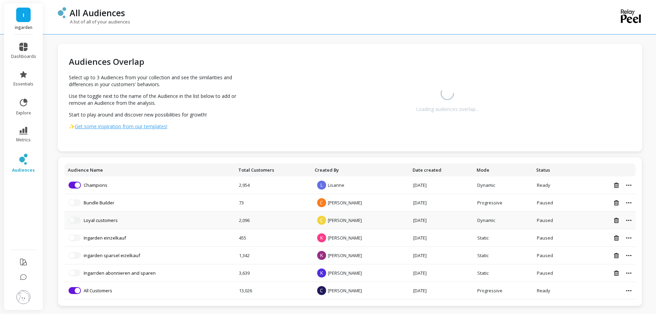
scroll to position [1, 0]
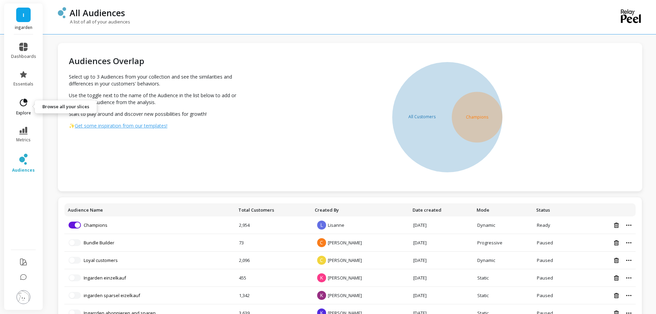
click at [28, 111] on span "explore" at bounding box center [23, 113] width 15 height 6
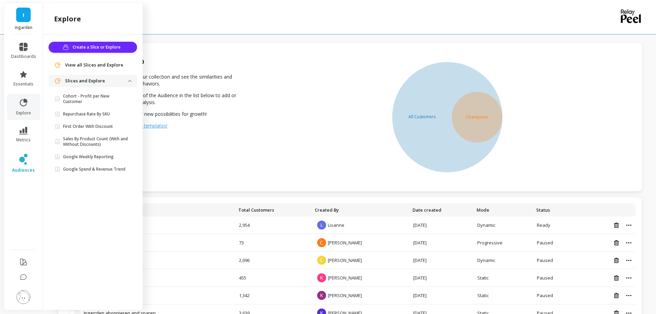
click at [93, 65] on span "View all Slices and Explore" at bounding box center [94, 65] width 58 height 7
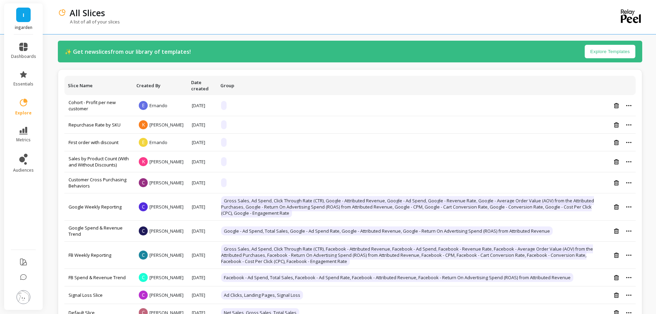
scroll to position [6, 0]
click at [24, 48] on icon at bounding box center [23, 47] width 8 height 8
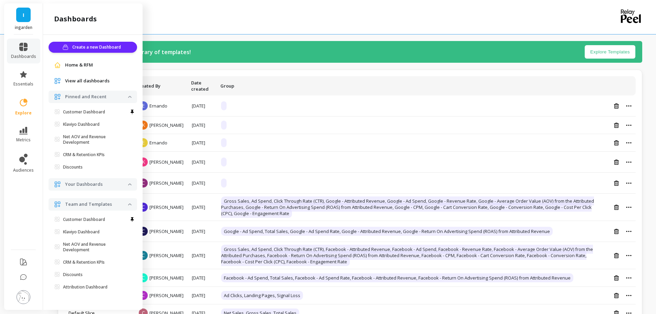
click at [84, 80] on span "View all dashboards" at bounding box center [87, 80] width 44 height 7
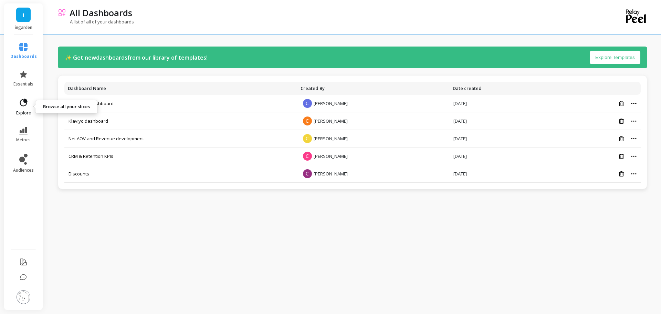
click at [20, 110] on link "explore" at bounding box center [23, 107] width 27 height 18
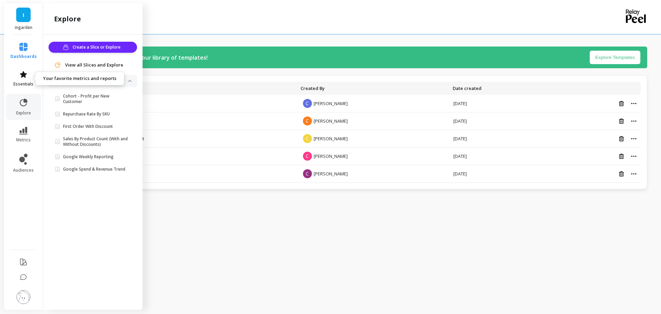
click at [21, 81] on link "essentials" at bounding box center [23, 78] width 27 height 17
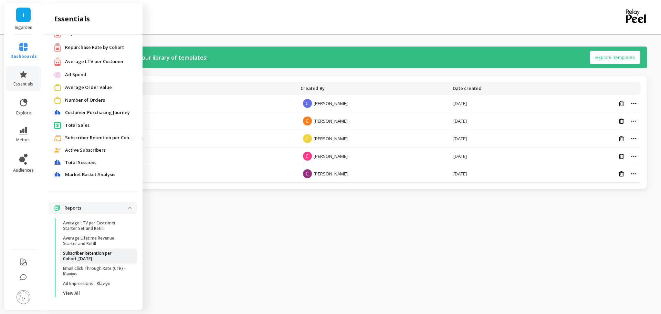
scroll to position [43, 0]
click at [85, 294] on span "View All" at bounding box center [96, 293] width 66 height 6
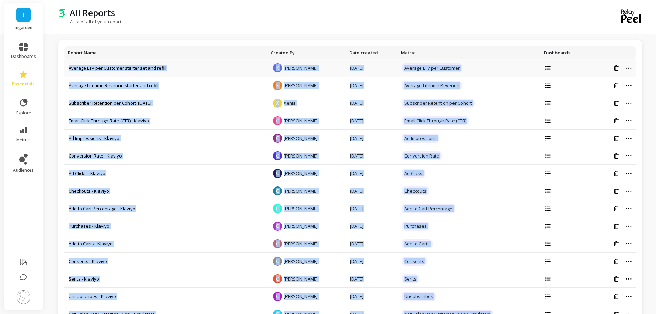
drag, startPoint x: 110, startPoint y: 288, endPoint x: 67, endPoint y: 71, distance: 221.8
copy tbody "Average LTV per Customer starter set and refill K Kateryna Ivchenko Jul 11, 202…"
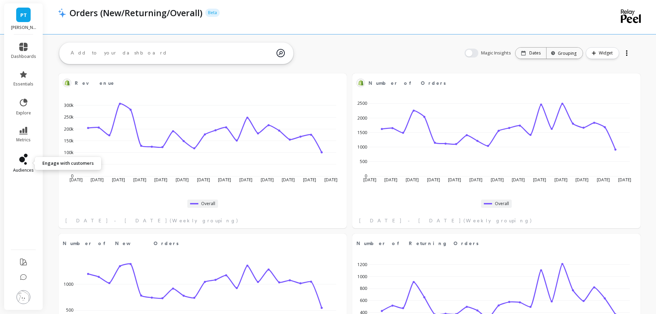
click at [23, 161] on icon at bounding box center [22, 160] width 6 height 6
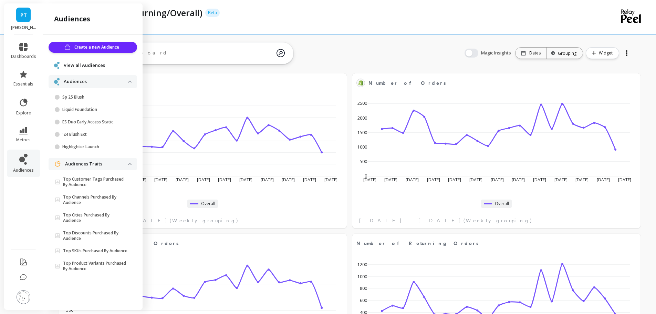
click at [94, 66] on span "View all Audiences" at bounding box center [84, 65] width 41 height 7
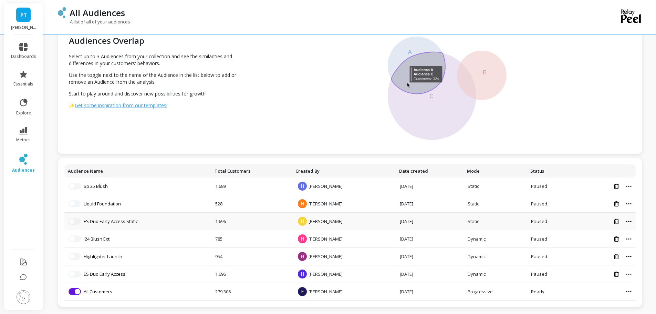
scroll to position [23, 0]
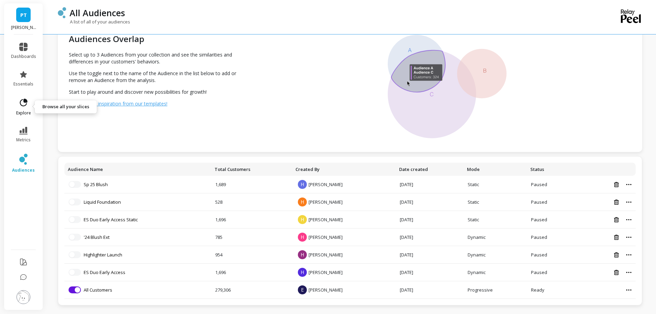
click at [21, 100] on icon at bounding box center [24, 103] width 10 height 10
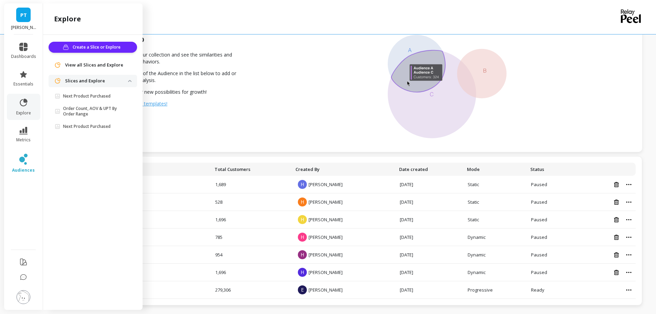
click at [101, 65] on span "View all Slices and Explore" at bounding box center [94, 65] width 58 height 7
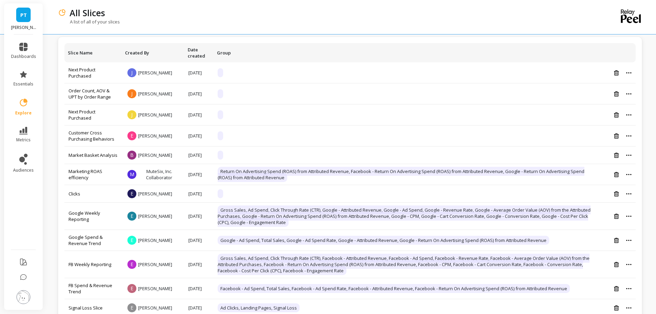
scroll to position [19, 0]
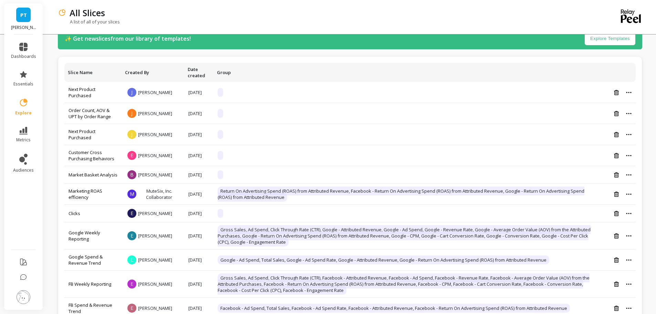
click at [25, 294] on img at bounding box center [24, 297] width 14 height 14
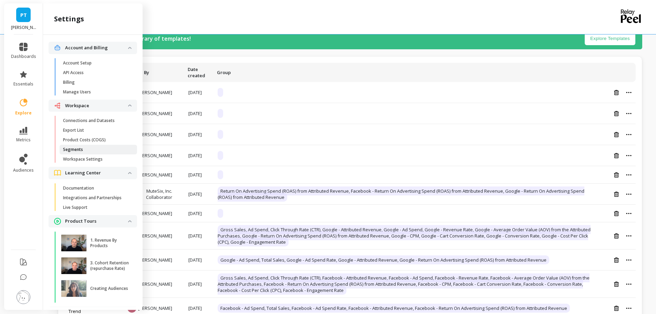
click at [78, 147] on p "Segments" at bounding box center [73, 150] width 20 height 6
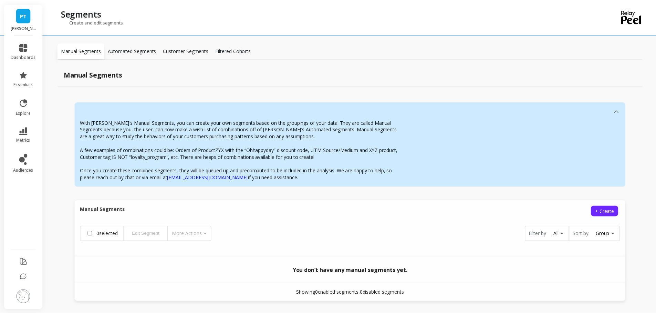
scroll to position [13, 0]
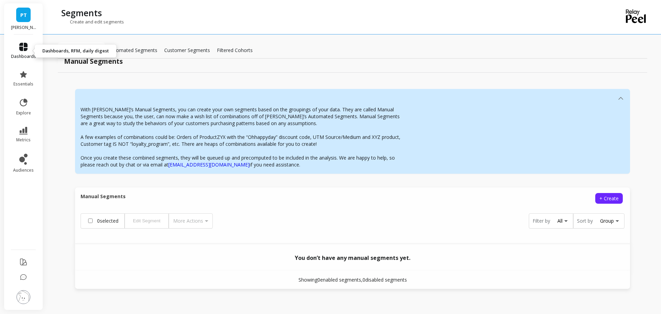
click at [29, 44] on link "dashboards" at bounding box center [23, 51] width 25 height 17
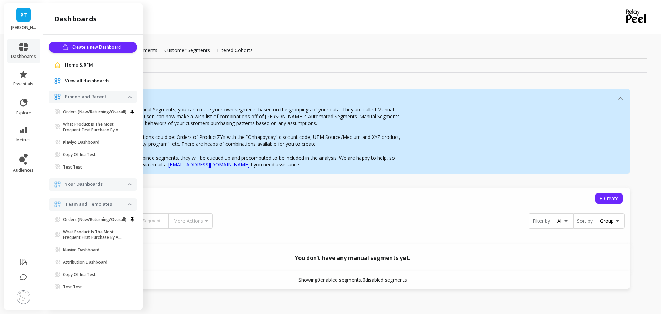
click at [90, 79] on span "View all dashboards" at bounding box center [87, 80] width 44 height 7
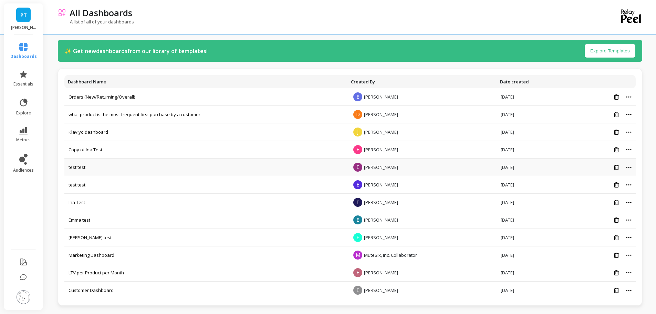
scroll to position [7, 0]
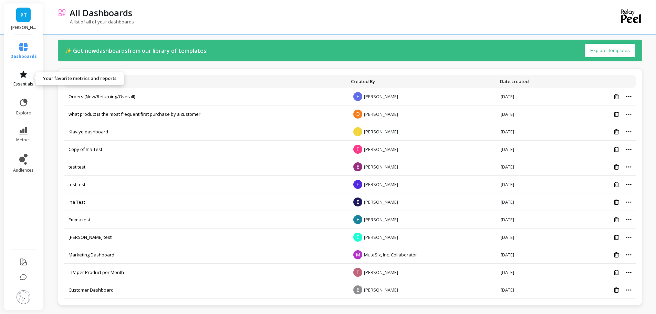
click at [24, 80] on link "essentials" at bounding box center [23, 78] width 27 height 17
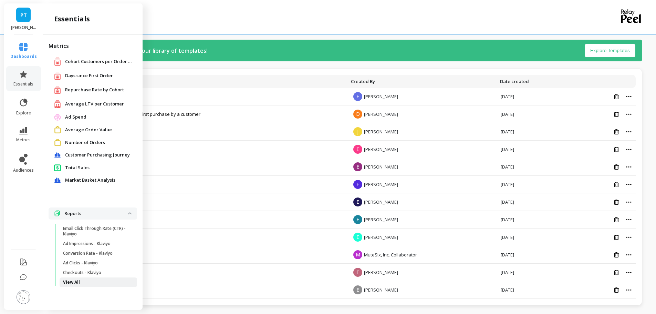
click at [75, 278] on link "View All" at bounding box center [98, 282] width 77 height 10
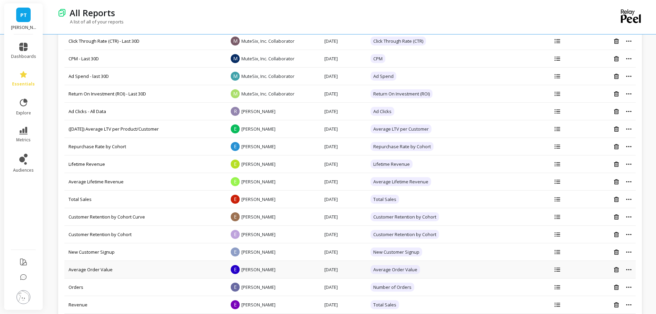
scroll to position [656, 0]
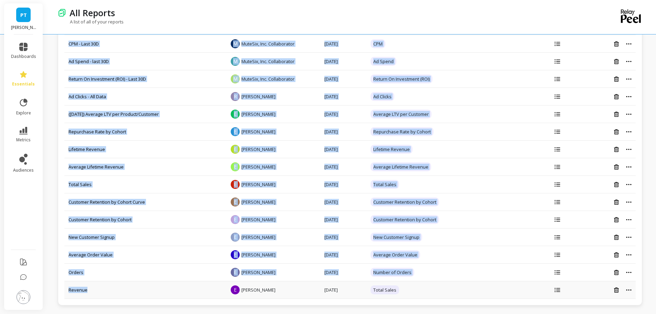
drag, startPoint x: 128, startPoint y: 299, endPoint x: 116, endPoint y: 295, distance: 12.7
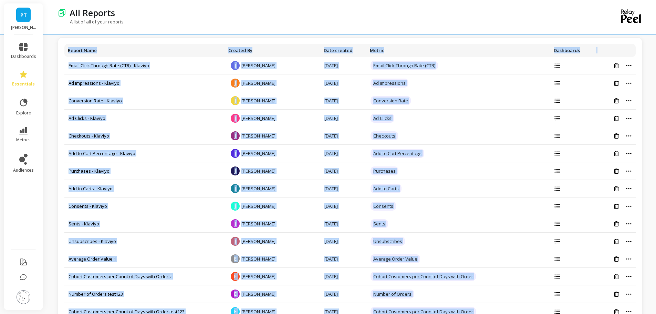
scroll to position [0, 0]
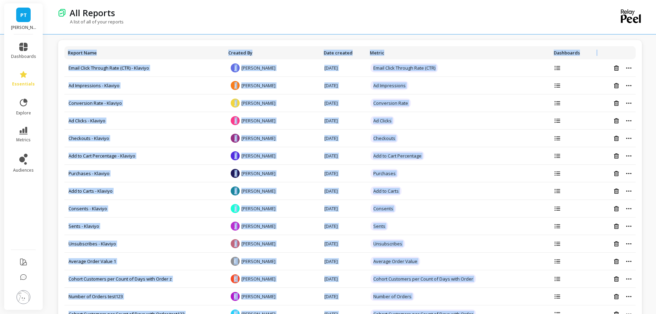
copy table "Loremi Dolo Sitamet Co Adip elitsed Doeius Temporinci Utlab Etdol Magnaal Enim …"
